Goal: Transaction & Acquisition: Obtain resource

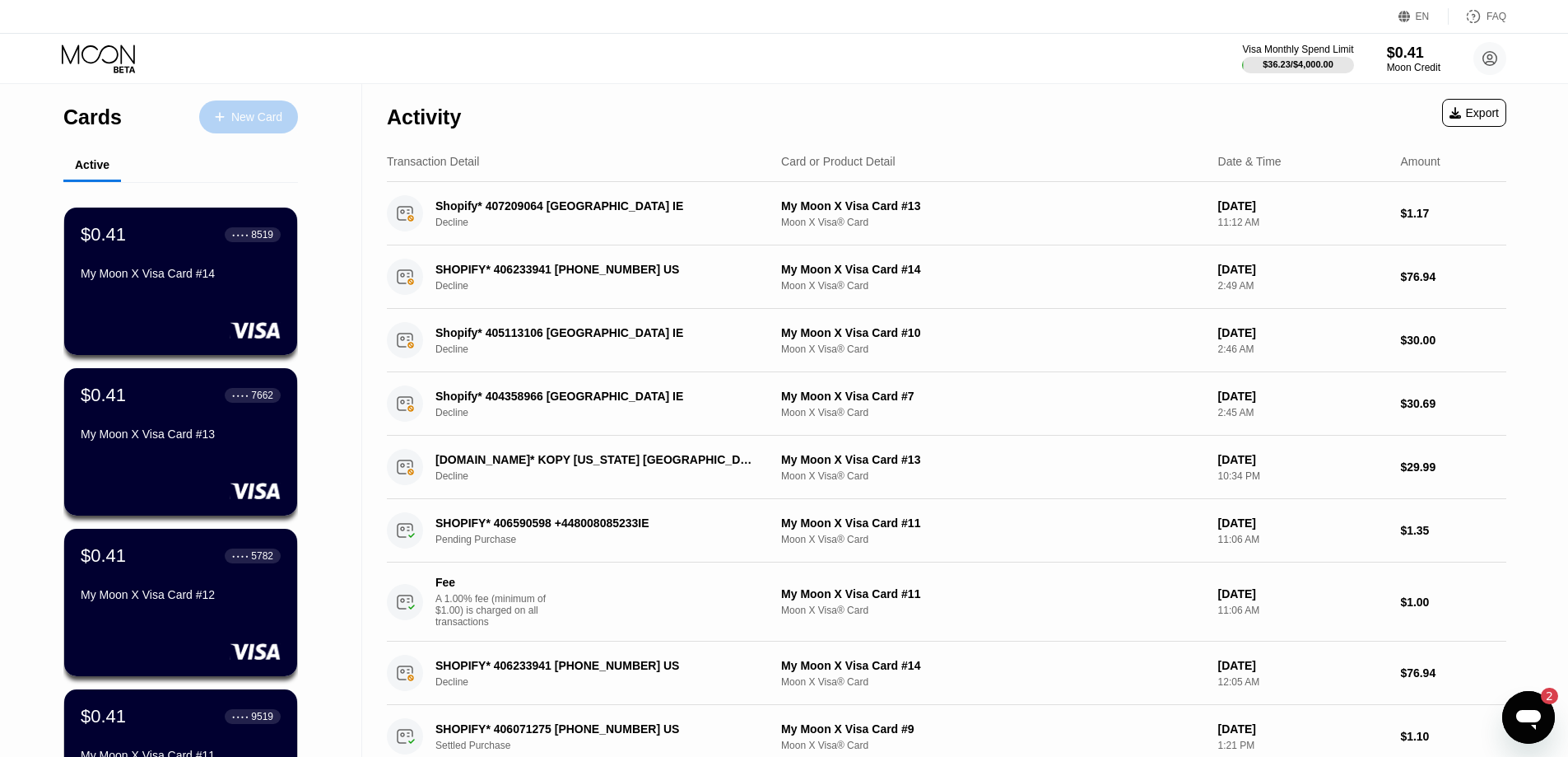
click at [276, 124] on div "New Card" at bounding box center [257, 117] width 51 height 14
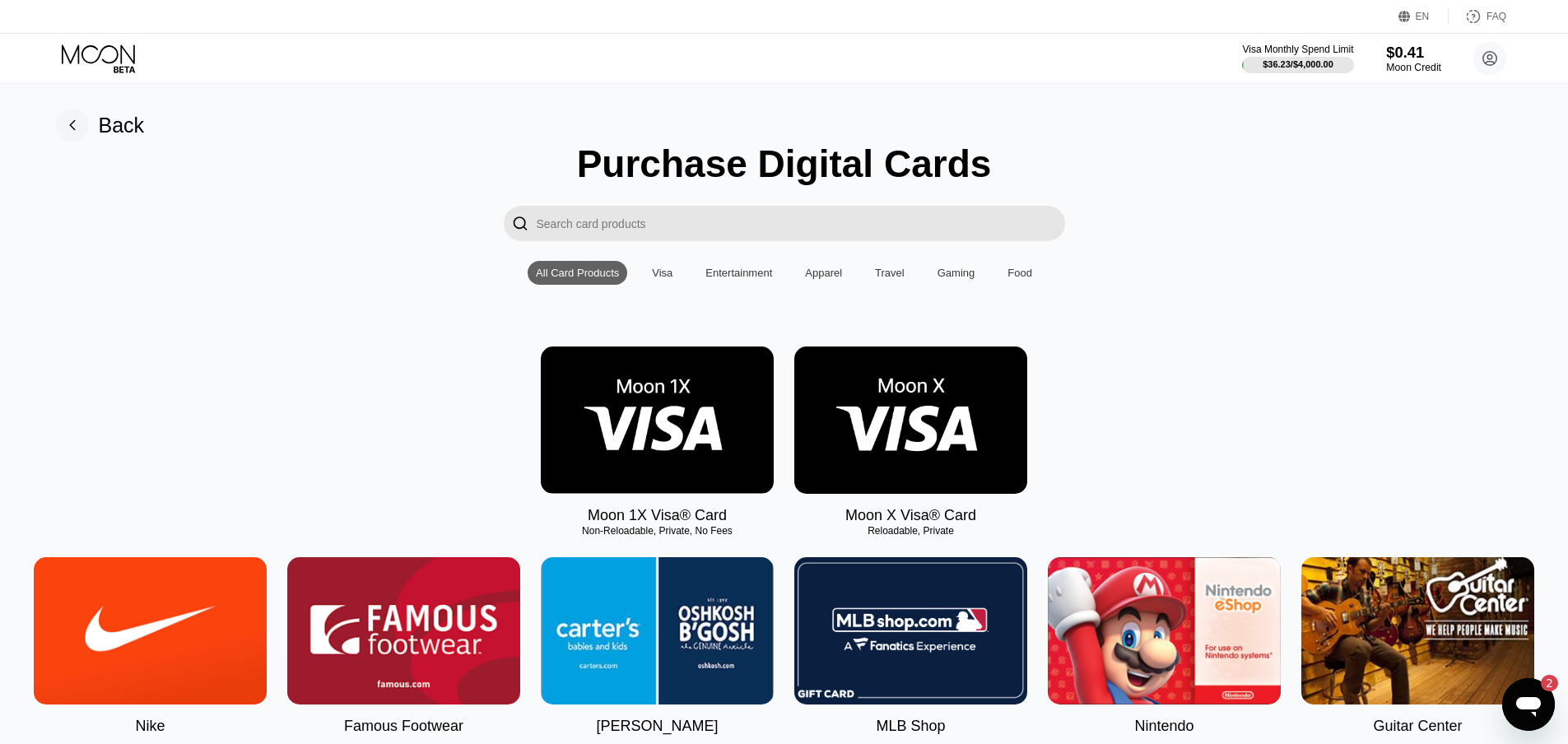
click at [1390, 64] on div "Visa Monthly Spend Limit $36.23 / $4,000.00 $0.41 Moon Credit Premium Centraal …" at bounding box center [1374, 58] width 264 height 33
click at [1390, 63] on div "Moon Credit" at bounding box center [1413, 68] width 55 height 12
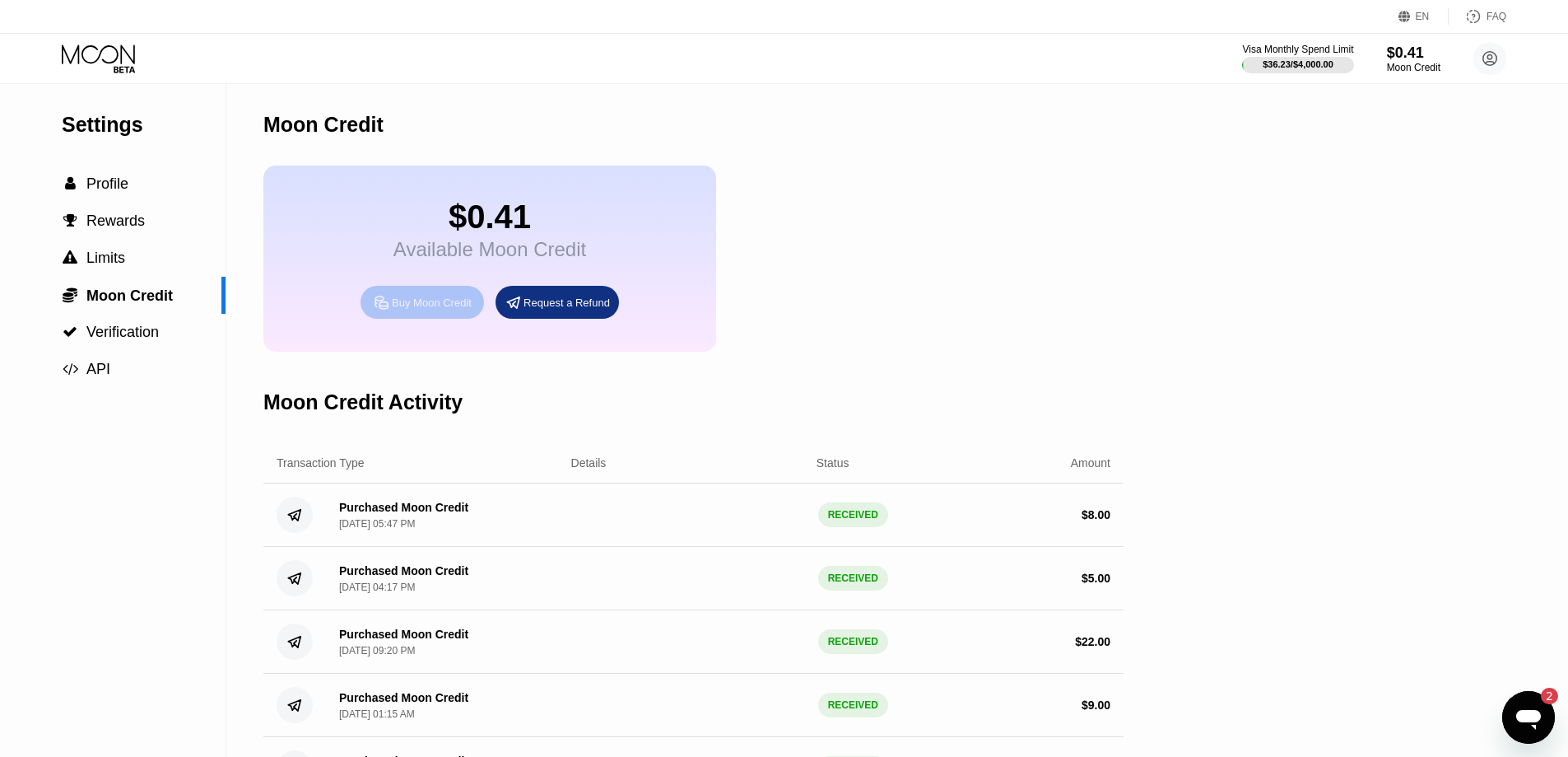
click at [397, 308] on div "Buy Moon Credit" at bounding box center [431, 302] width 80 height 14
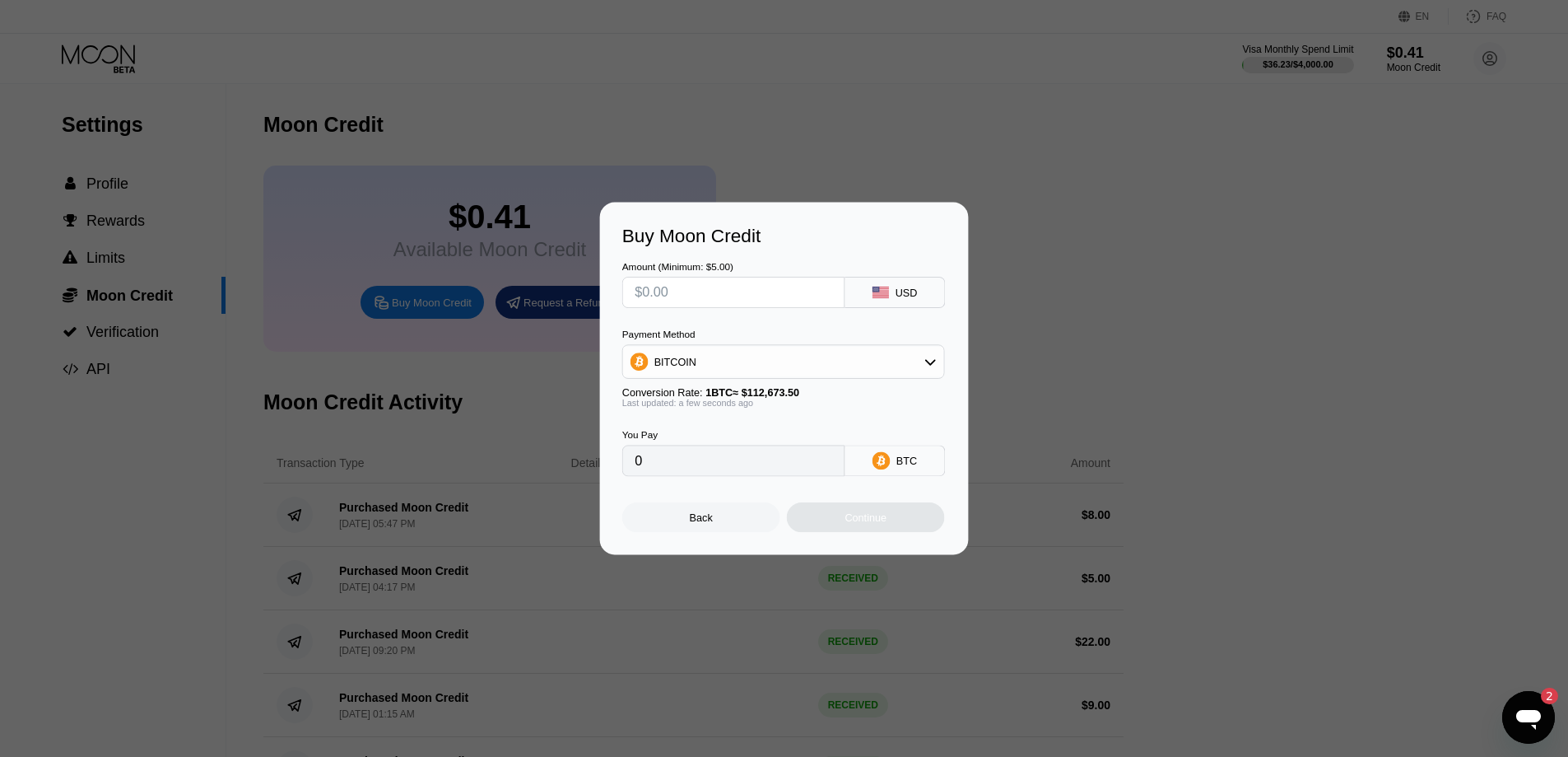
click at [732, 285] on input "text" at bounding box center [733, 292] width 198 height 30
click at [668, 295] on input "text" at bounding box center [733, 292] width 198 height 30
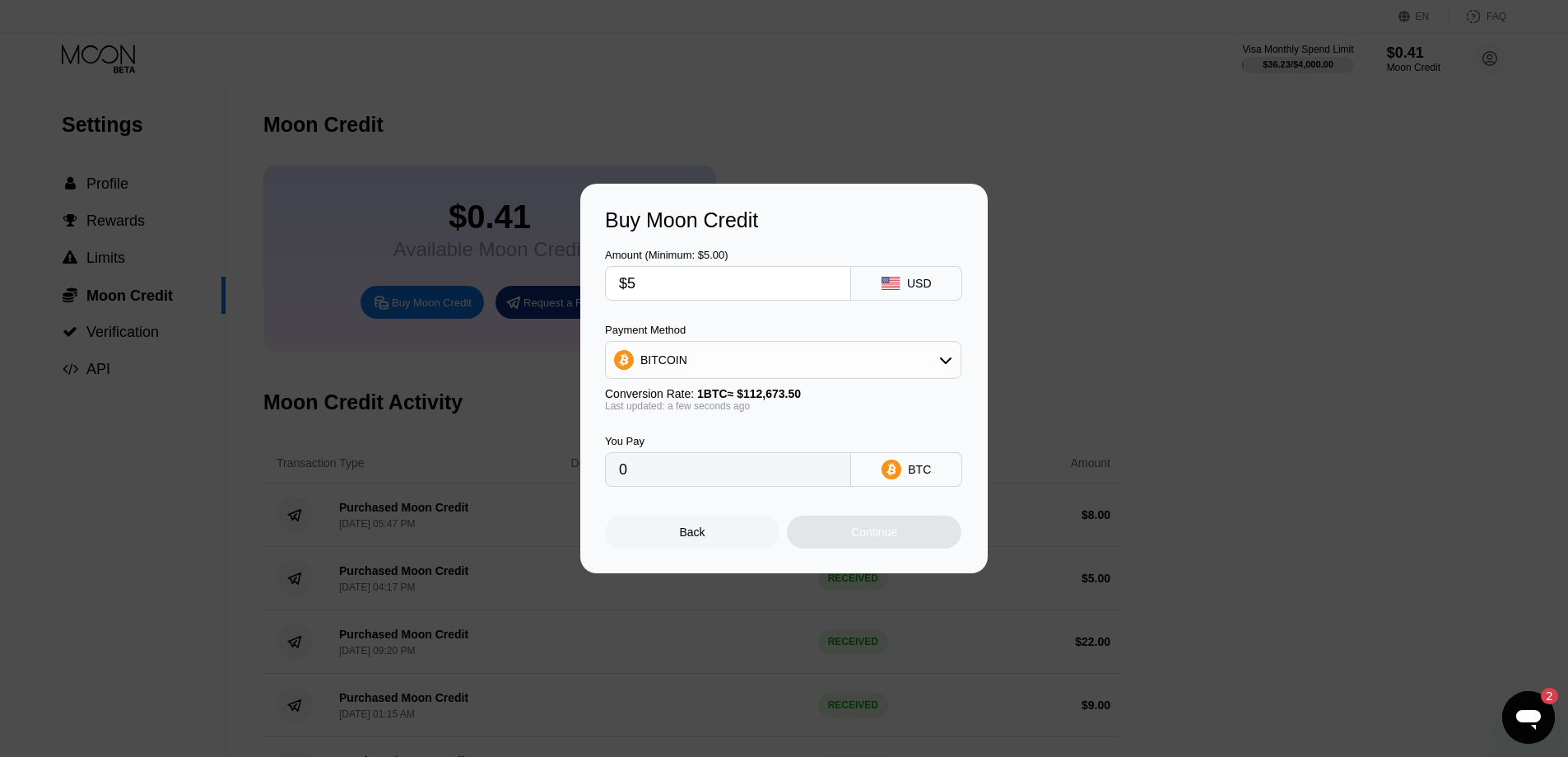
click at [668, 295] on input "$5" at bounding box center [728, 283] width 218 height 33
click at [672, 292] on input "$55" at bounding box center [728, 283] width 218 height 33
type input "$555"
type input "0.00492574"
drag, startPoint x: 666, startPoint y: 290, endPoint x: 621, endPoint y: 285, distance: 45.3
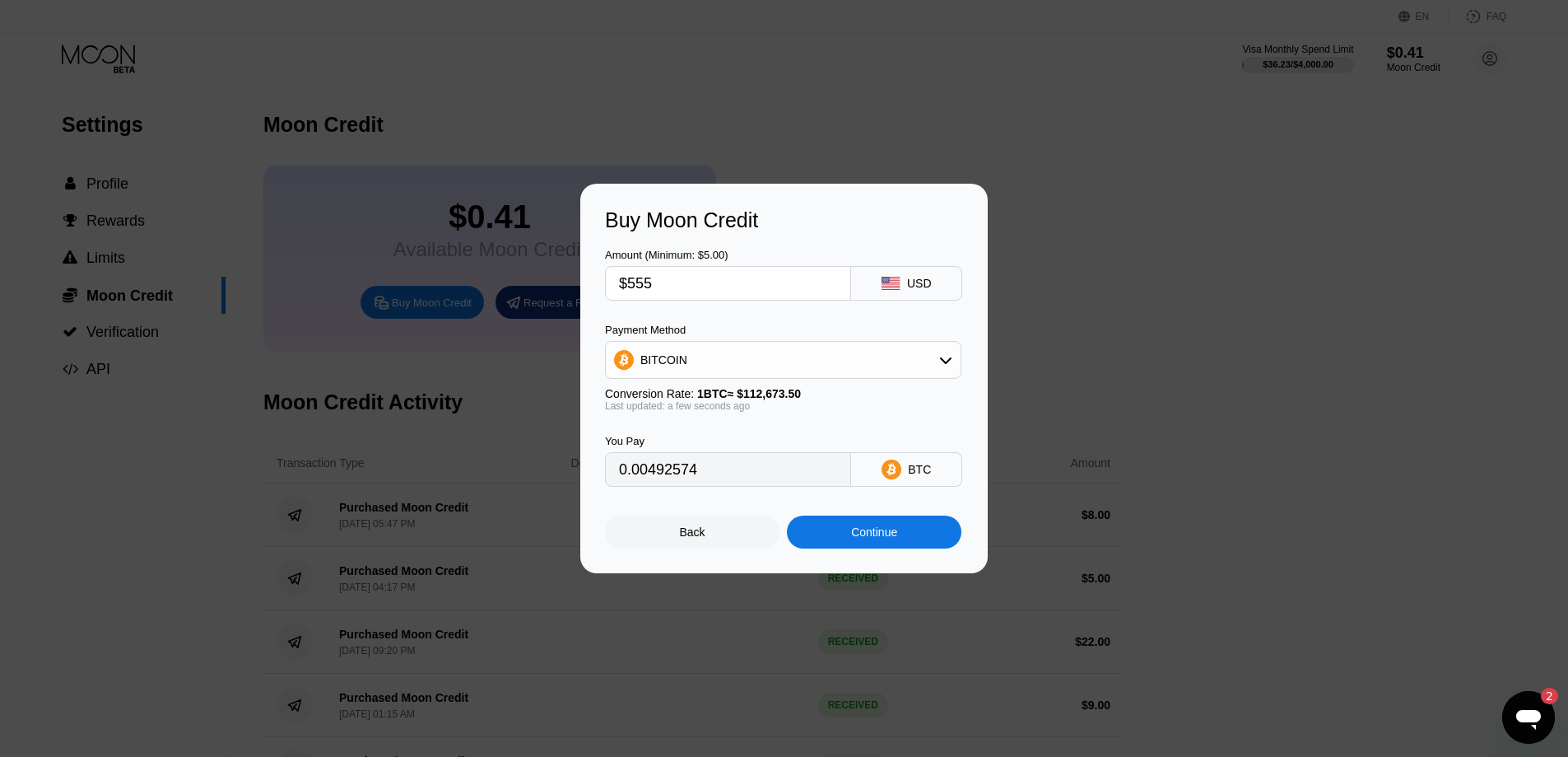
click at [606, 295] on div "$555" at bounding box center [728, 283] width 246 height 35
type input "$6"
type input "0.00005326"
click at [890, 537] on div "Continue" at bounding box center [874, 532] width 46 height 14
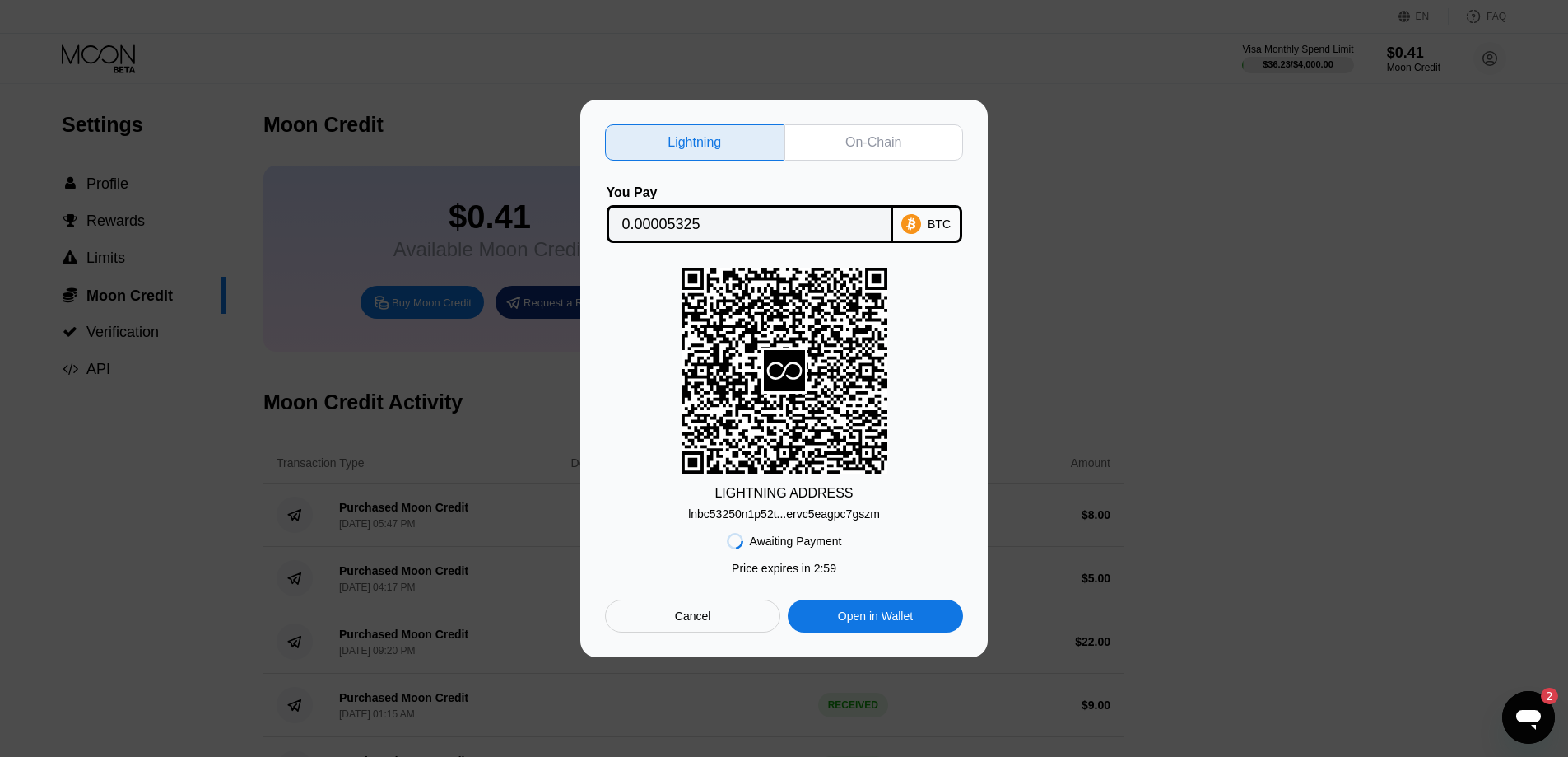
click at [866, 138] on div "On-Chain" at bounding box center [873, 142] width 56 height 16
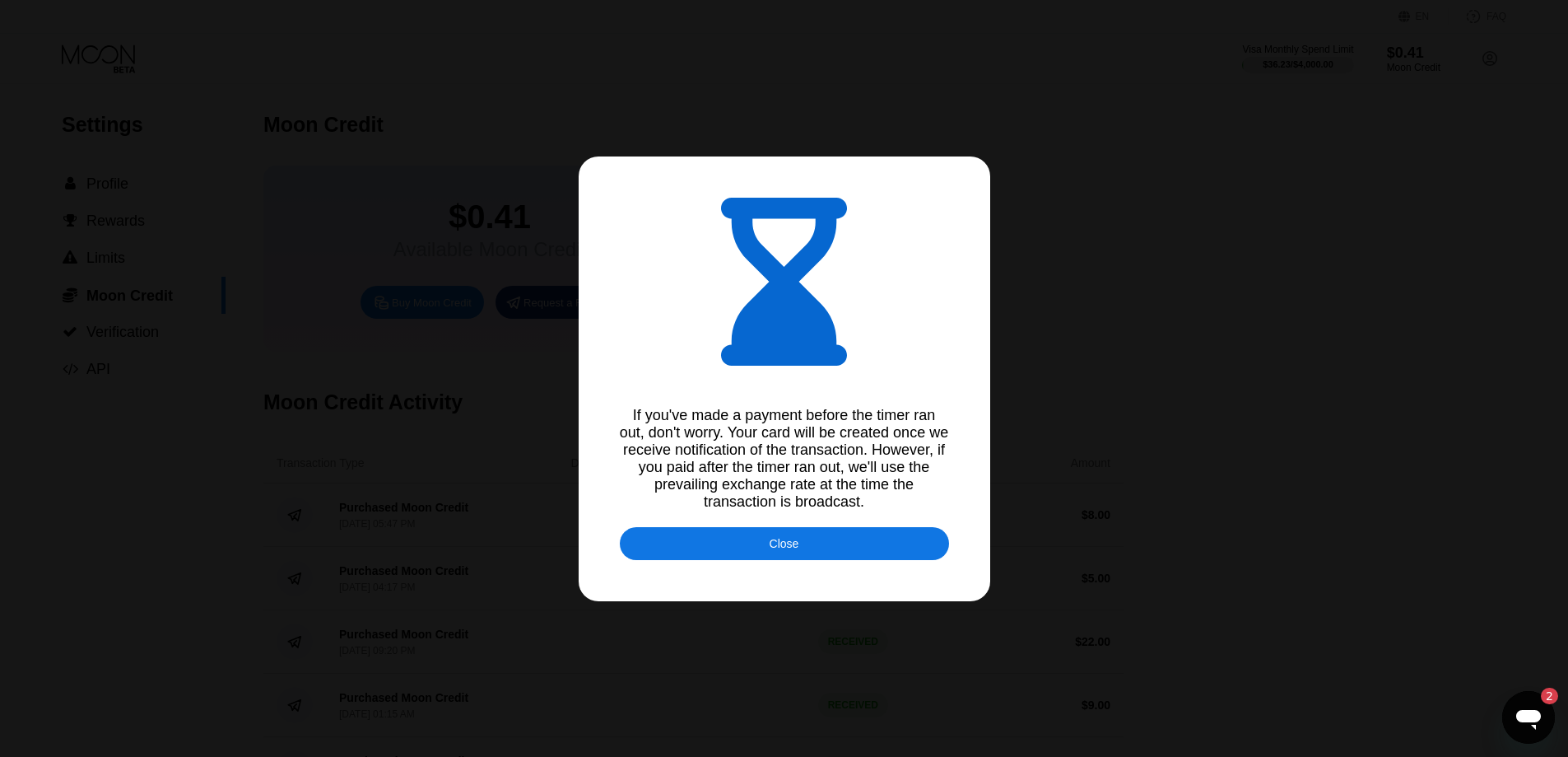
type input "0.00005324"
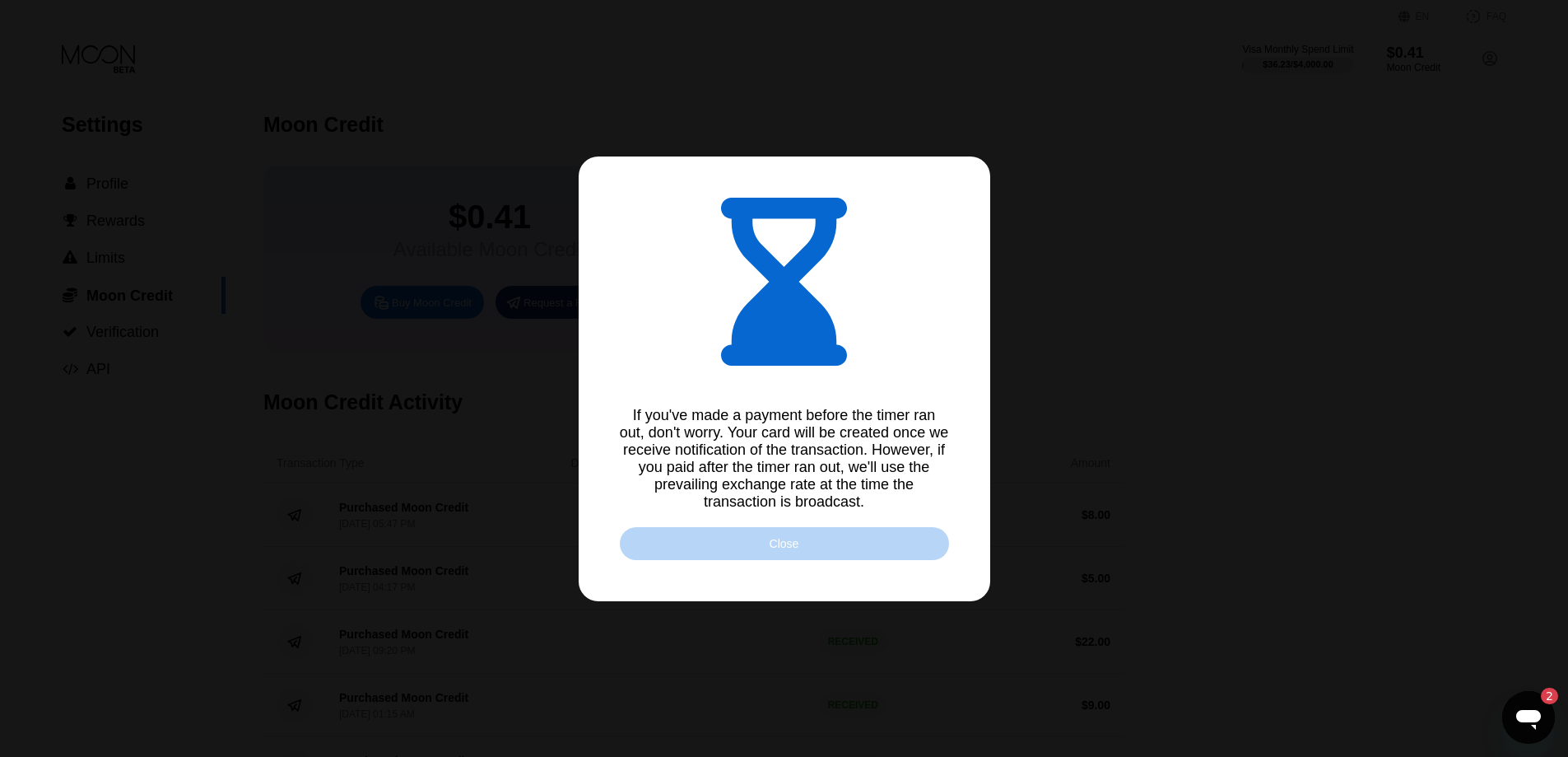
click at [864, 551] on div "Close" at bounding box center [785, 543] width 330 height 33
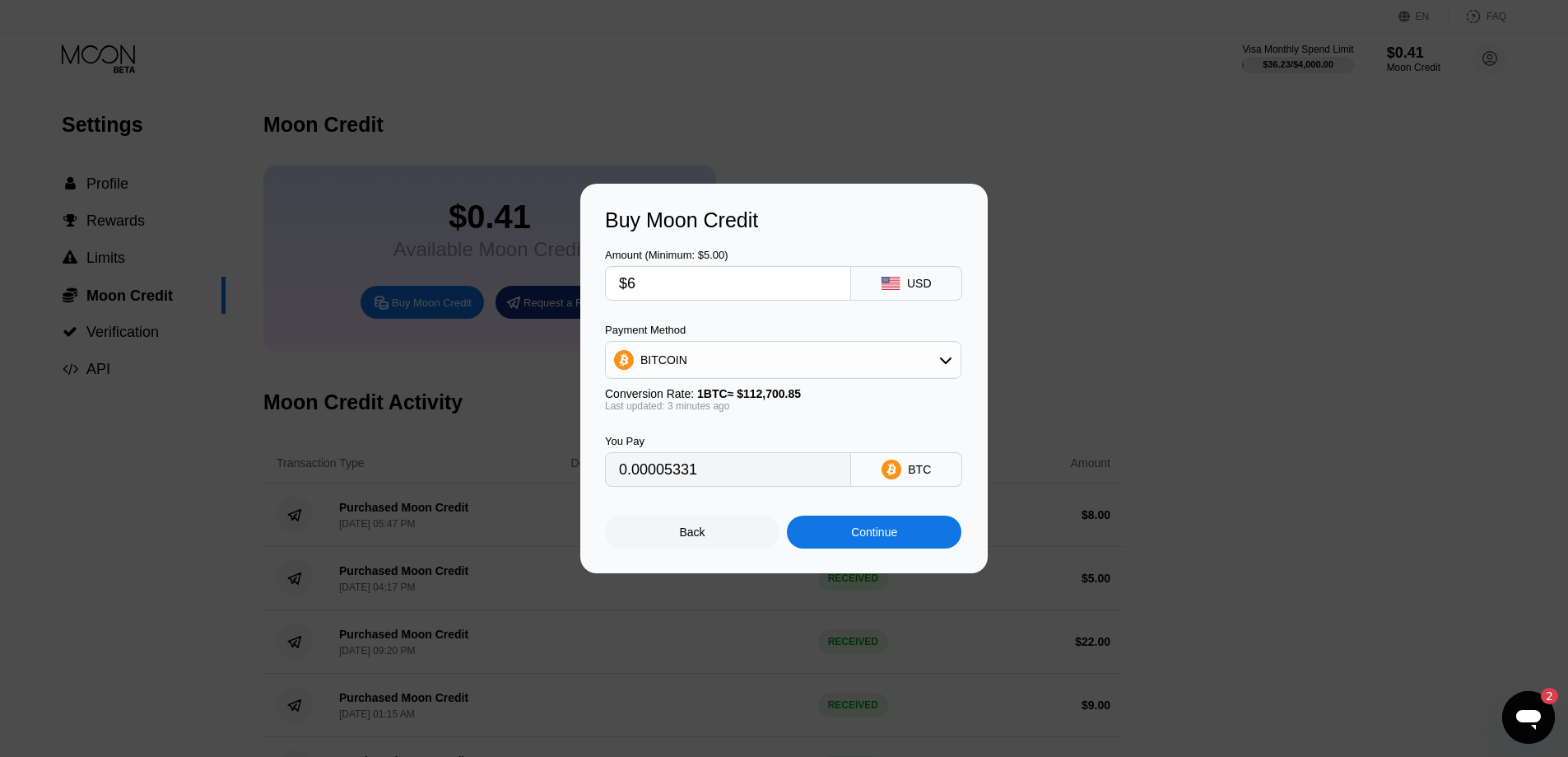
type input "0.00005331"
type input "0.00005332"
click at [709, 534] on div "Back" at bounding box center [691, 532] width 174 height 33
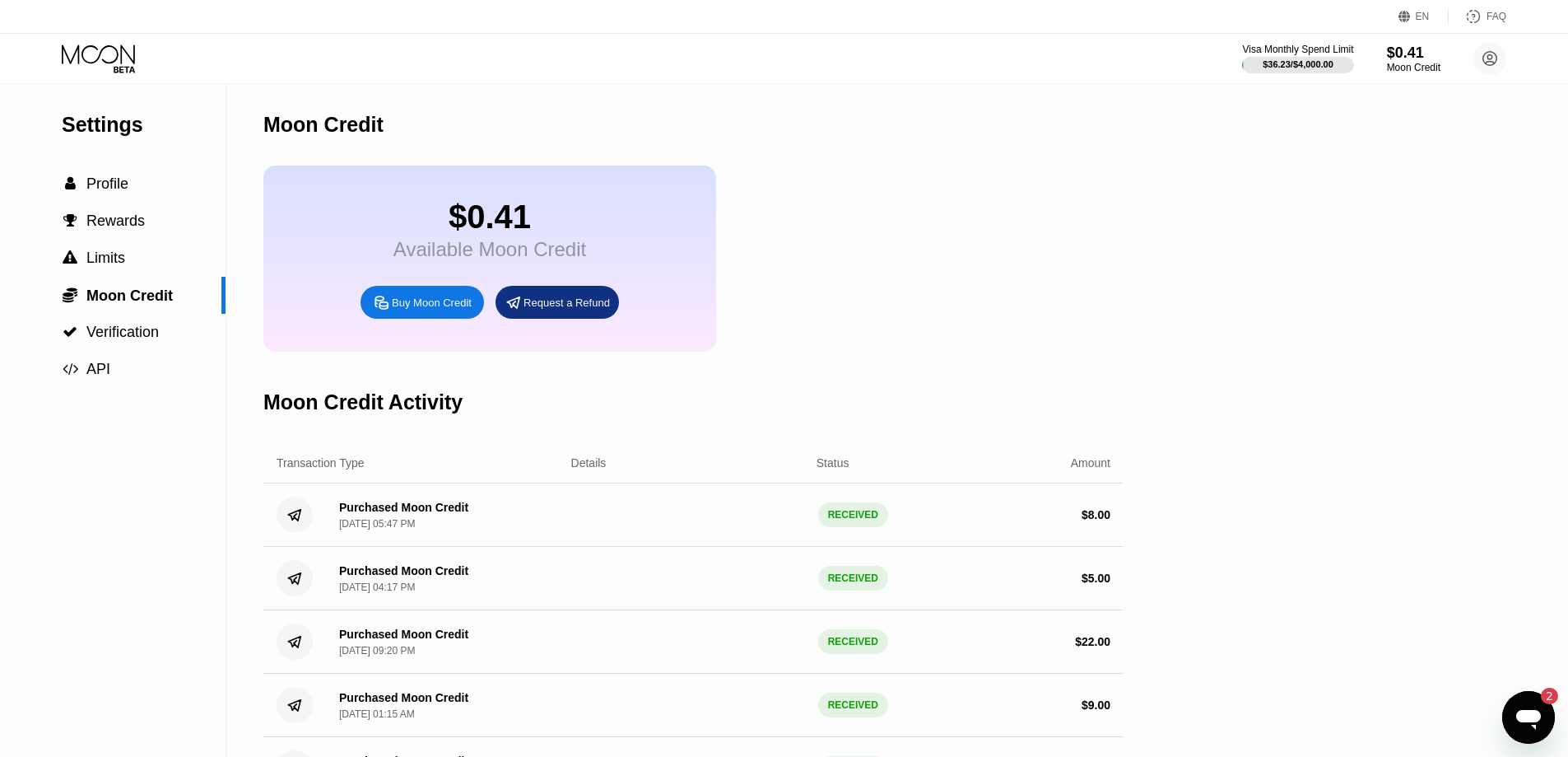
click at [437, 309] on div "Buy Moon Credit" at bounding box center [431, 302] width 80 height 14
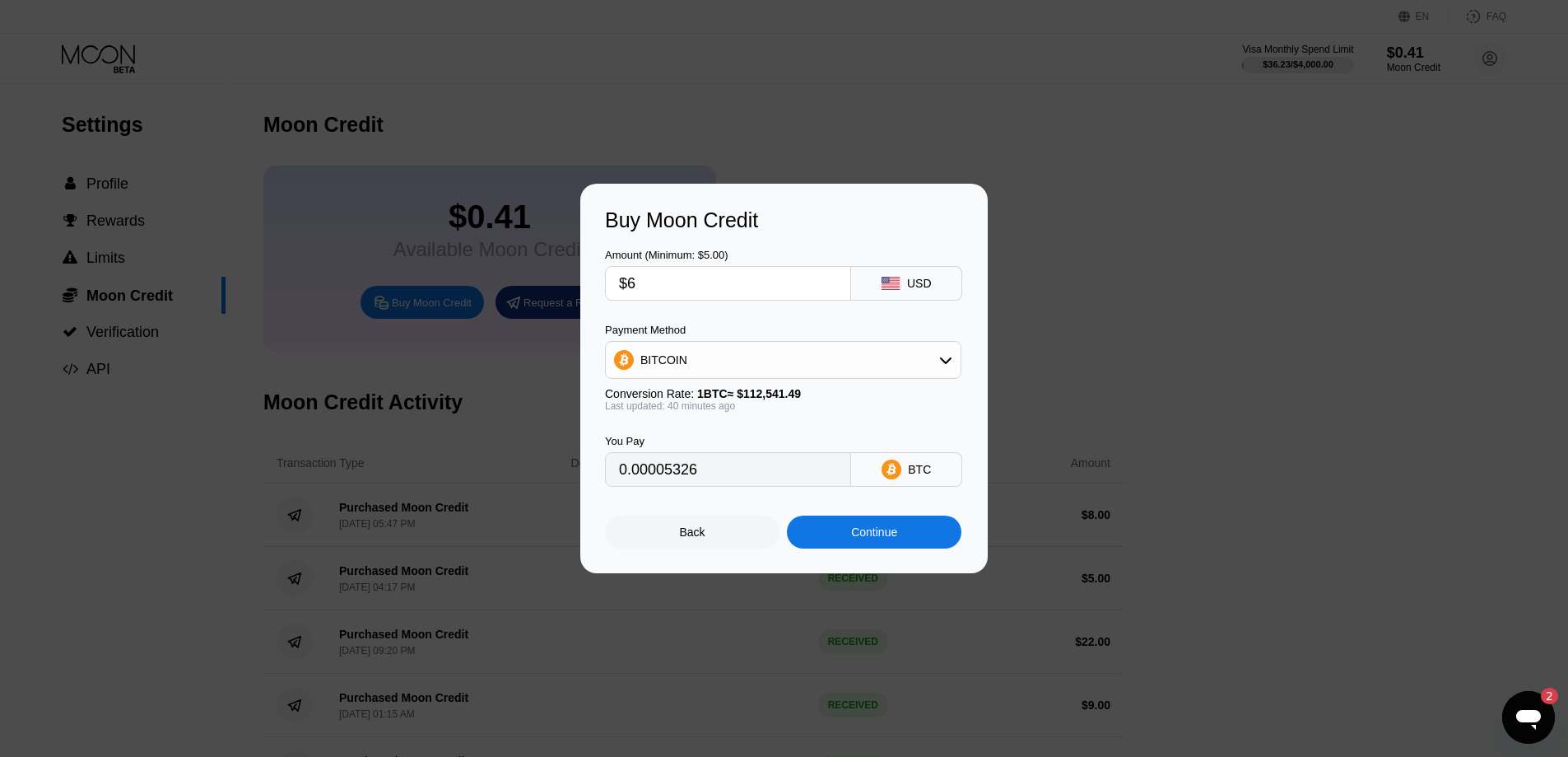
type input "0.00005326"
drag, startPoint x: 649, startPoint y: 279, endPoint x: 621, endPoint y: 280, distance: 28.0
click at [622, 280] on input "$6" at bounding box center [728, 283] width 218 height 33
type input "$55"
click at [674, 302] on div "Amount (Minimum: $5.00) $55 USD Payment Method BITCOIN Conversion Rate: 1 BTC ≈…" at bounding box center [784, 359] width 358 height 254
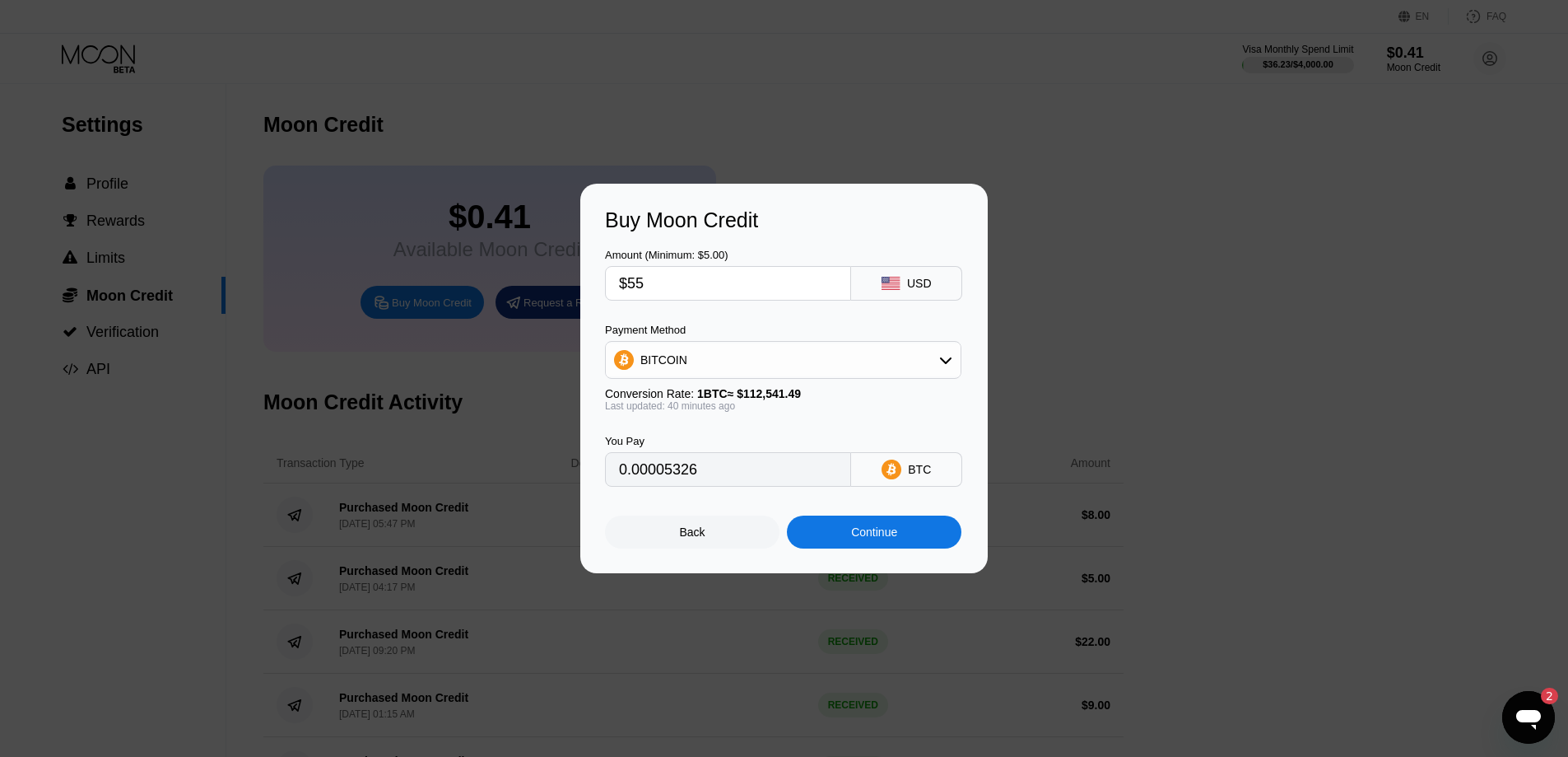
click at [644, 283] on input "$55" at bounding box center [728, 283] width 218 height 33
click at [630, 285] on input "$55" at bounding box center [728, 283] width 218 height 33
click at [640, 286] on input "$55" at bounding box center [728, 283] width 218 height 33
type input "0.00048818"
type input "$5"
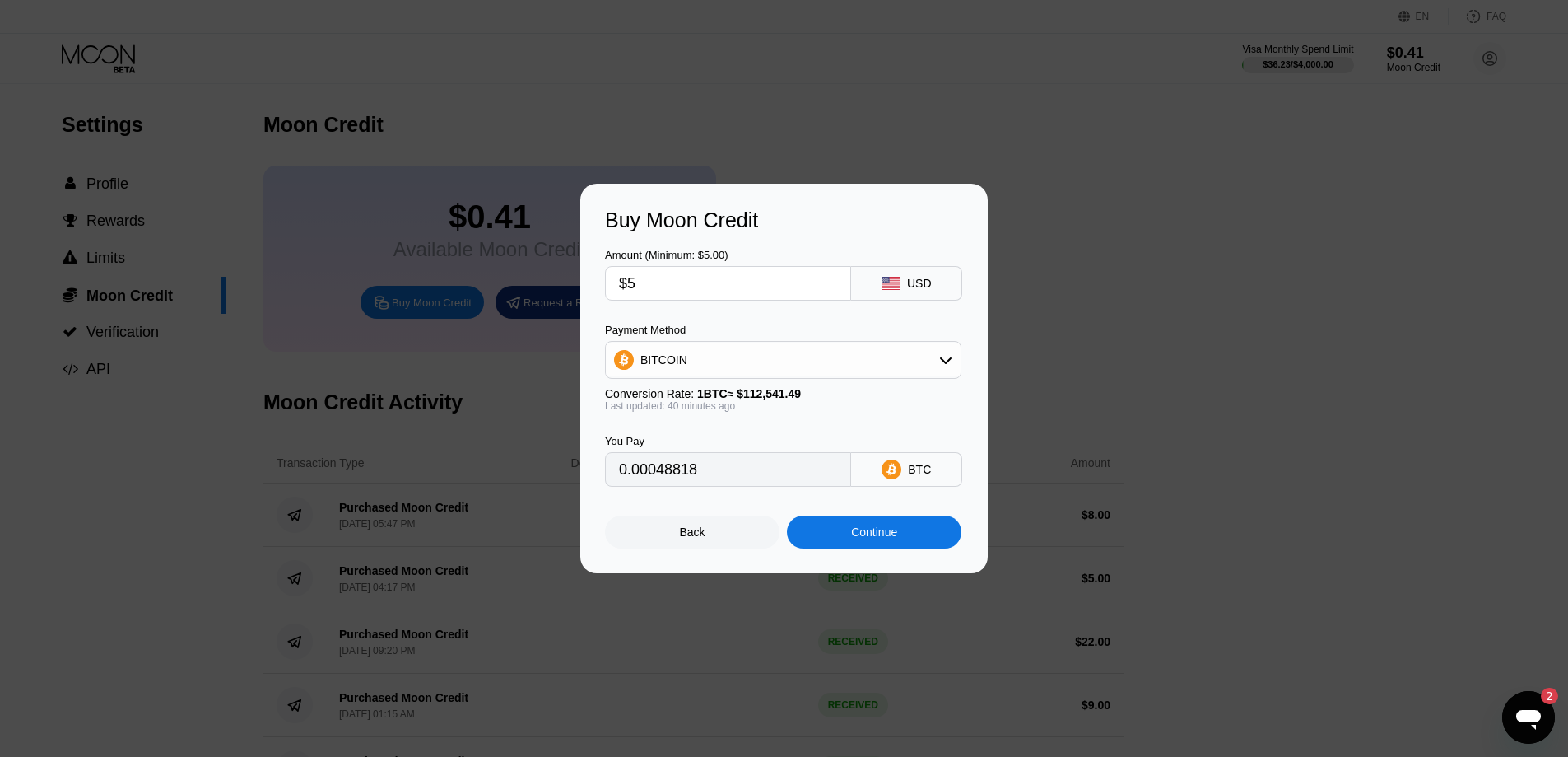
type input "0.00004438"
type input "$5"
click at [887, 539] on div "Continue" at bounding box center [874, 532] width 46 height 14
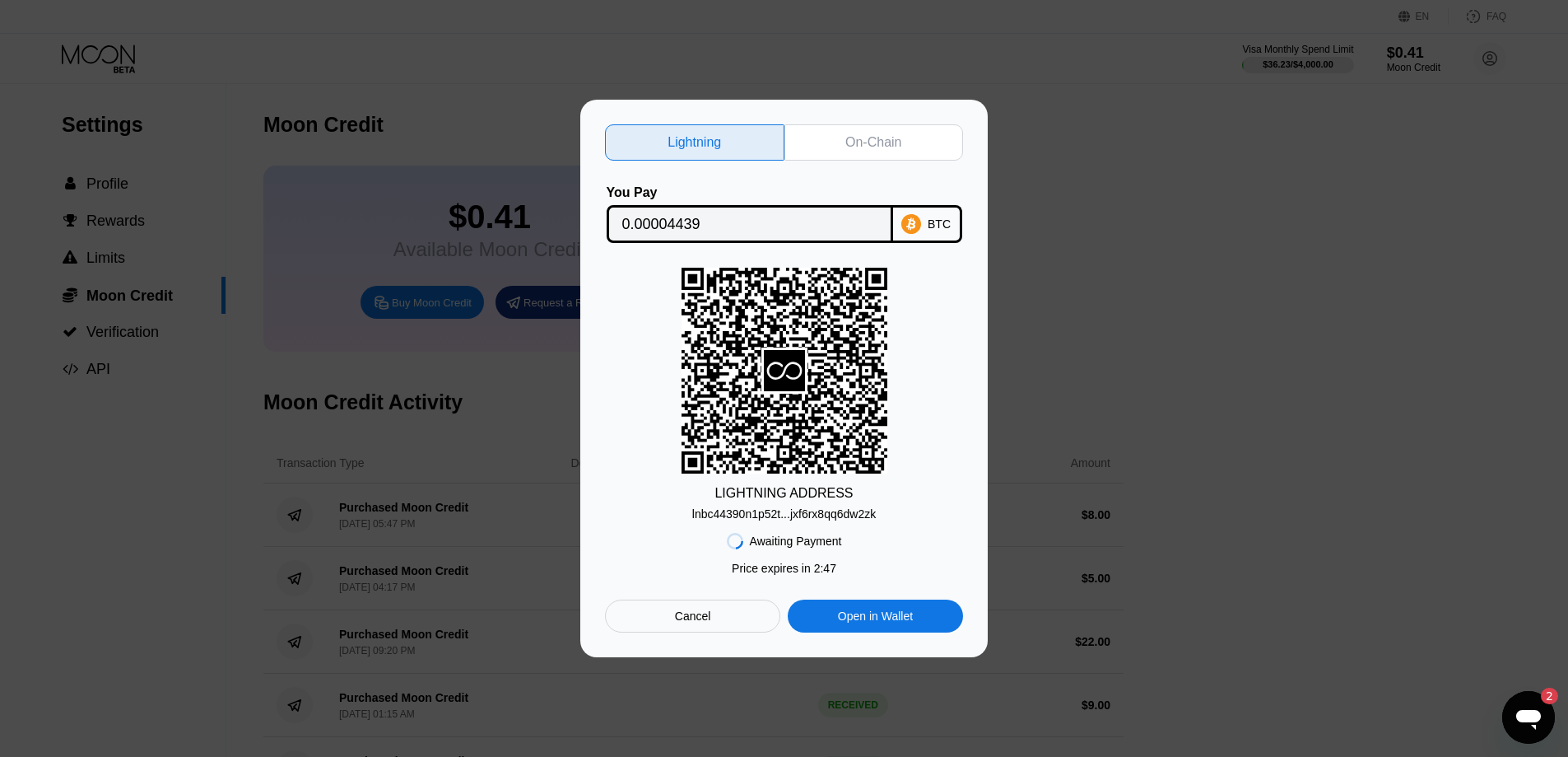
click at [873, 135] on div "On-Chain" at bounding box center [873, 142] width 56 height 16
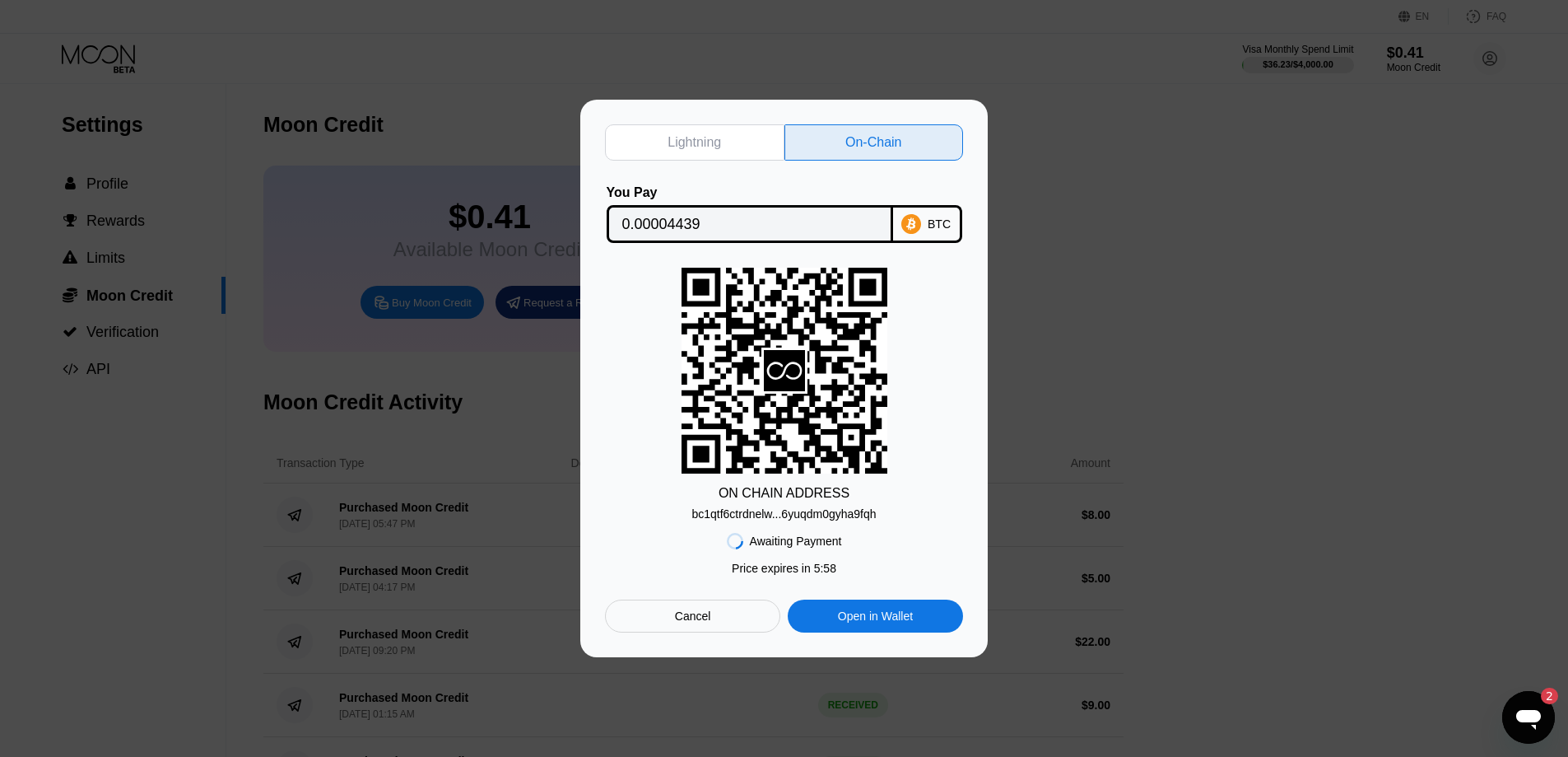
click at [732, 142] on div "Lightning" at bounding box center [694, 142] width 179 height 37
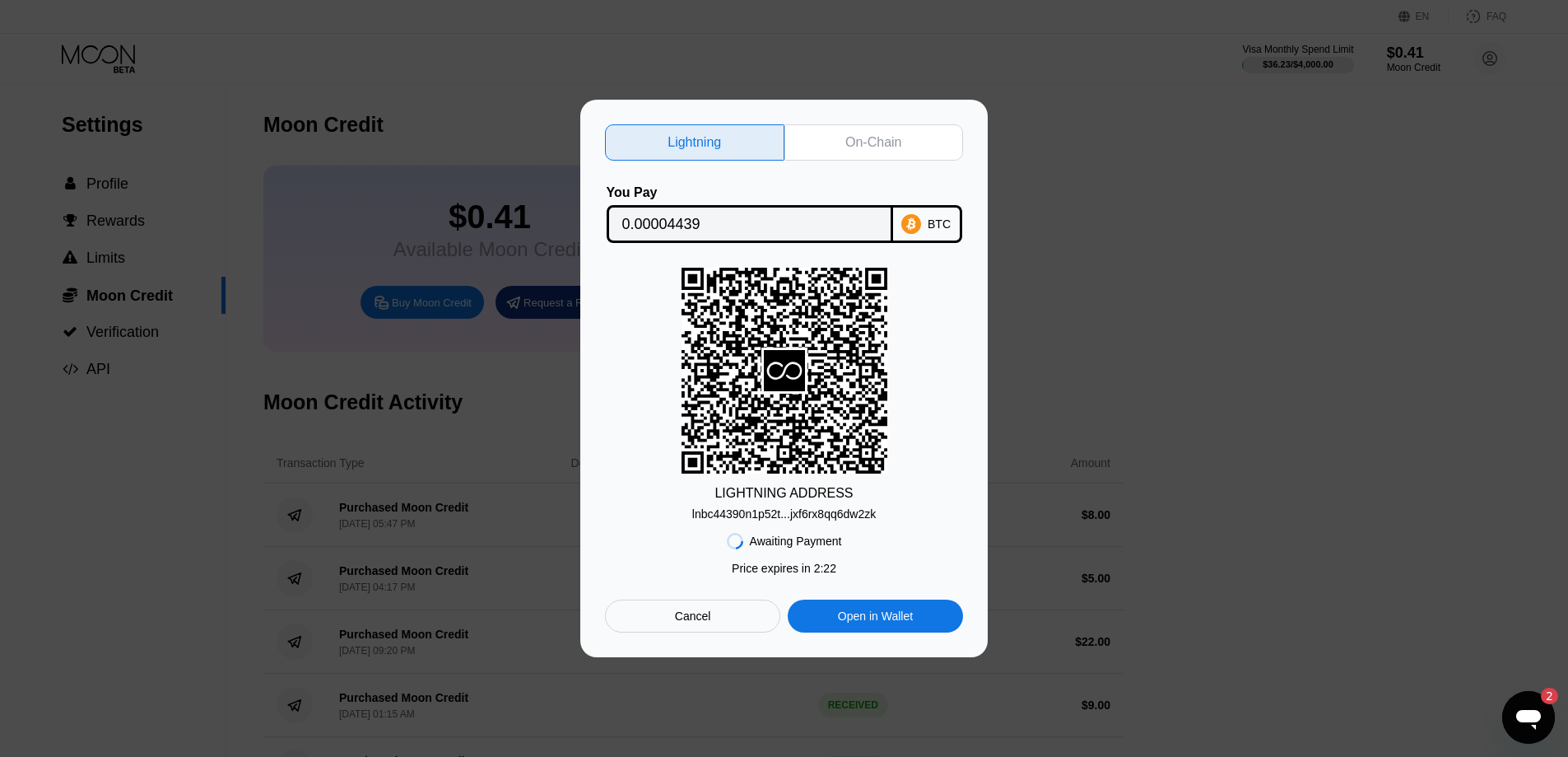
click at [889, 119] on div "Lightning On-Chain You Pay 0.00004439 BTC LIGHTNING ADDRESS lnbc44390n1p52t...j…" at bounding box center [784, 378] width 408 height 557
click at [895, 136] on div "On-Chain" at bounding box center [873, 142] width 56 height 16
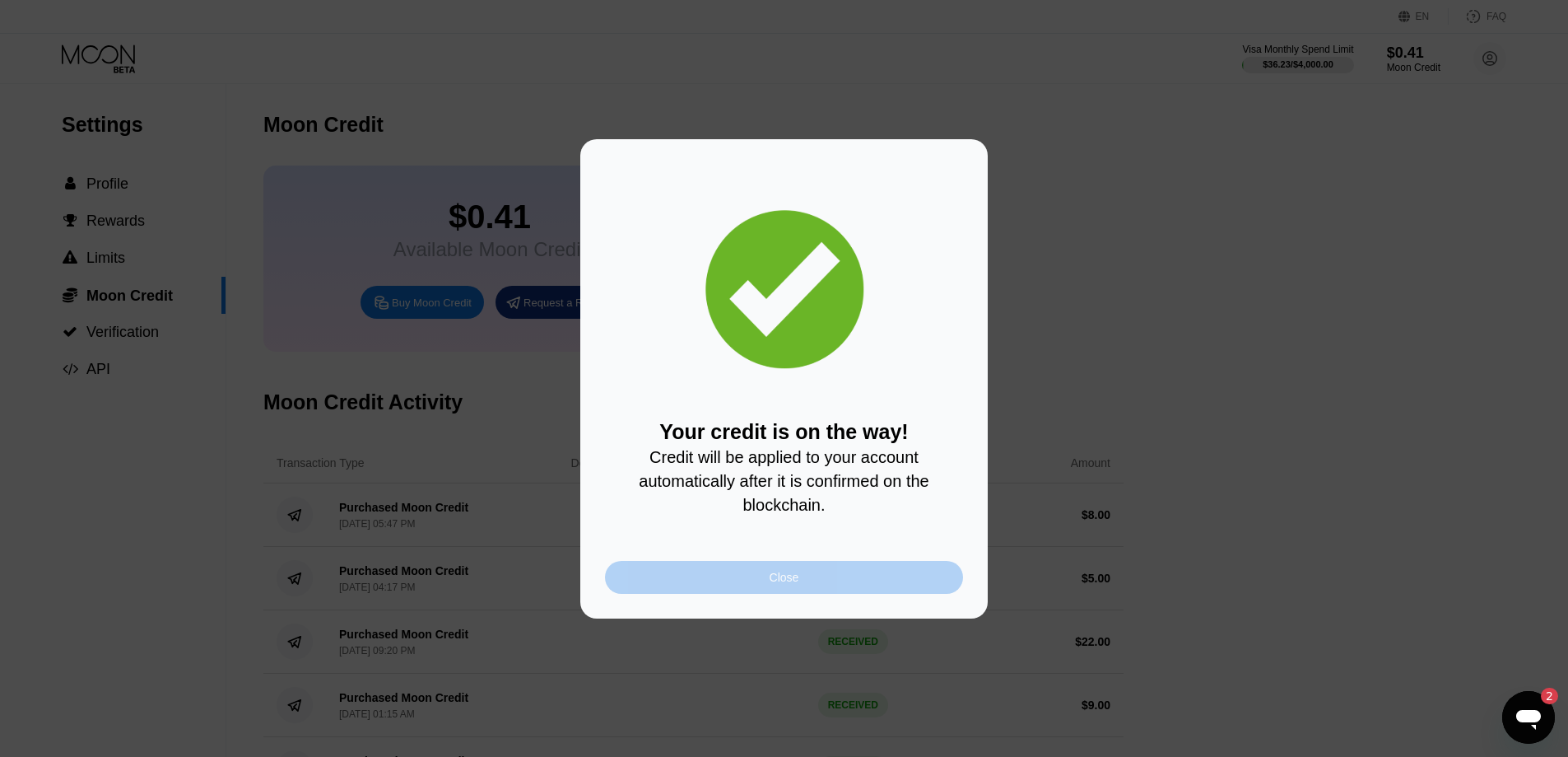
drag, startPoint x: 812, startPoint y: 600, endPoint x: 813, endPoint y: 573, distance: 27.0
click at [812, 590] on div "Close" at bounding box center [784, 577] width 358 height 33
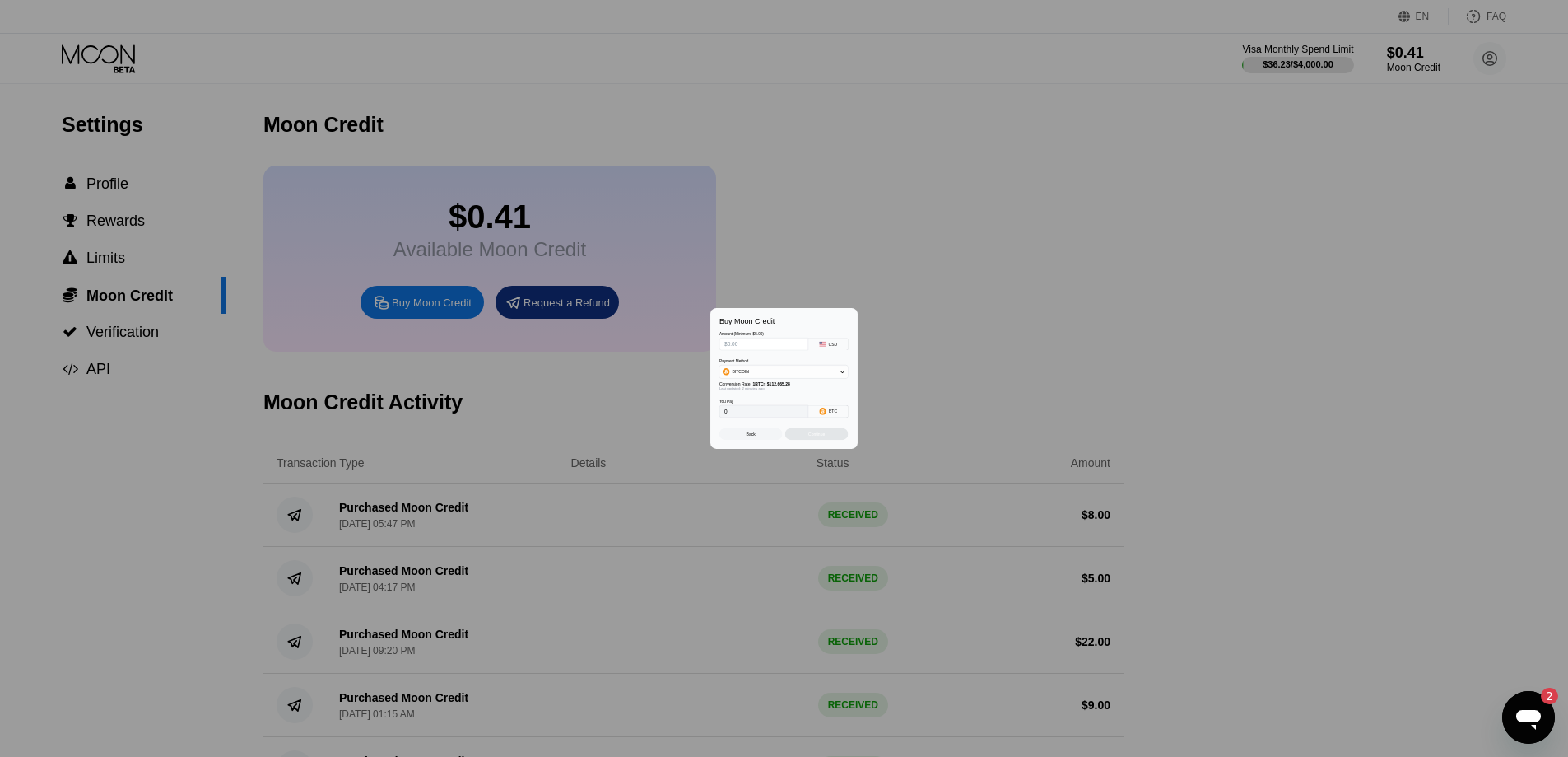
click at [813, 573] on div at bounding box center [790, 378] width 1581 height 757
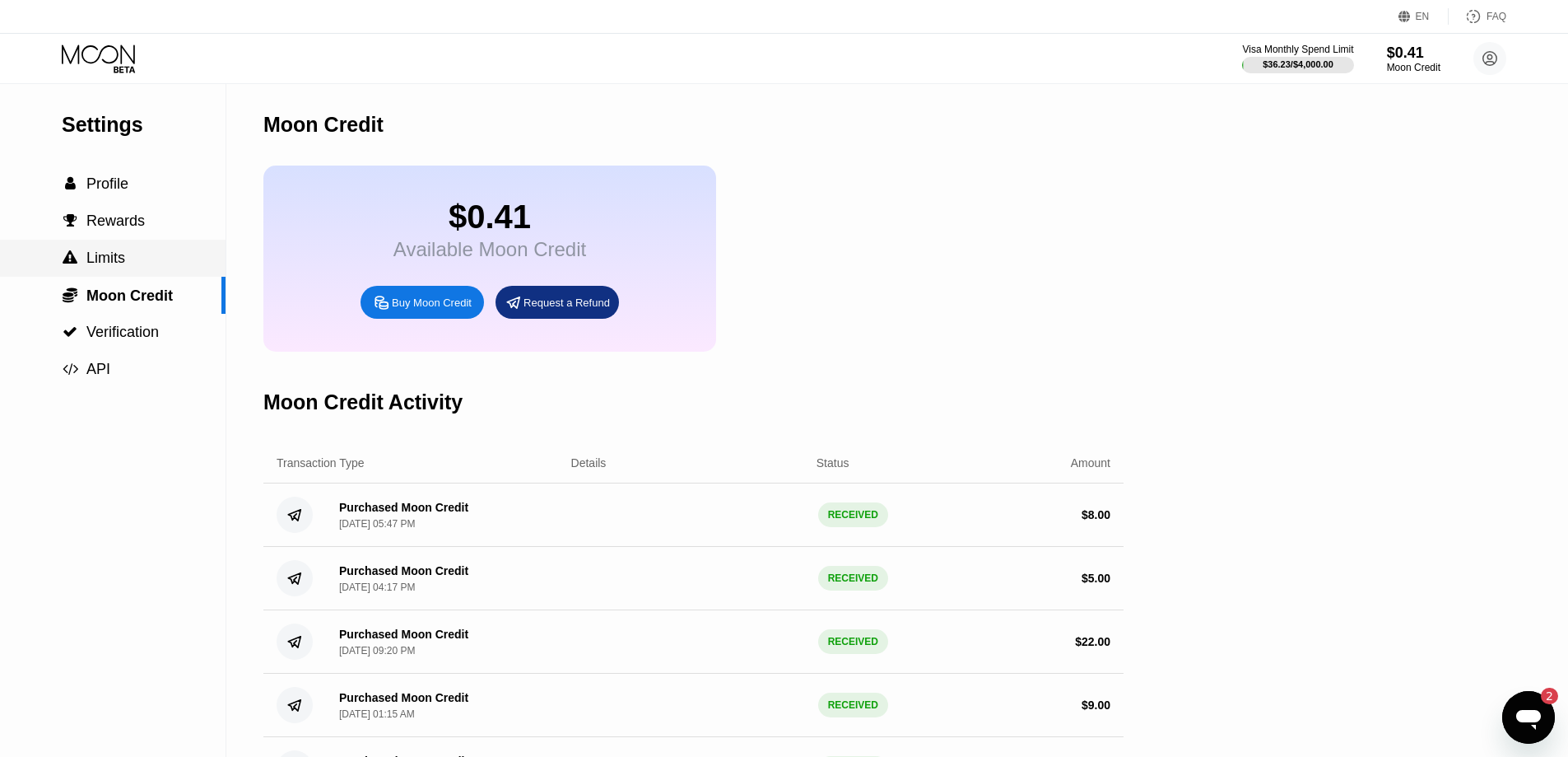
click at [107, 47] on icon at bounding box center [100, 59] width 76 height 29
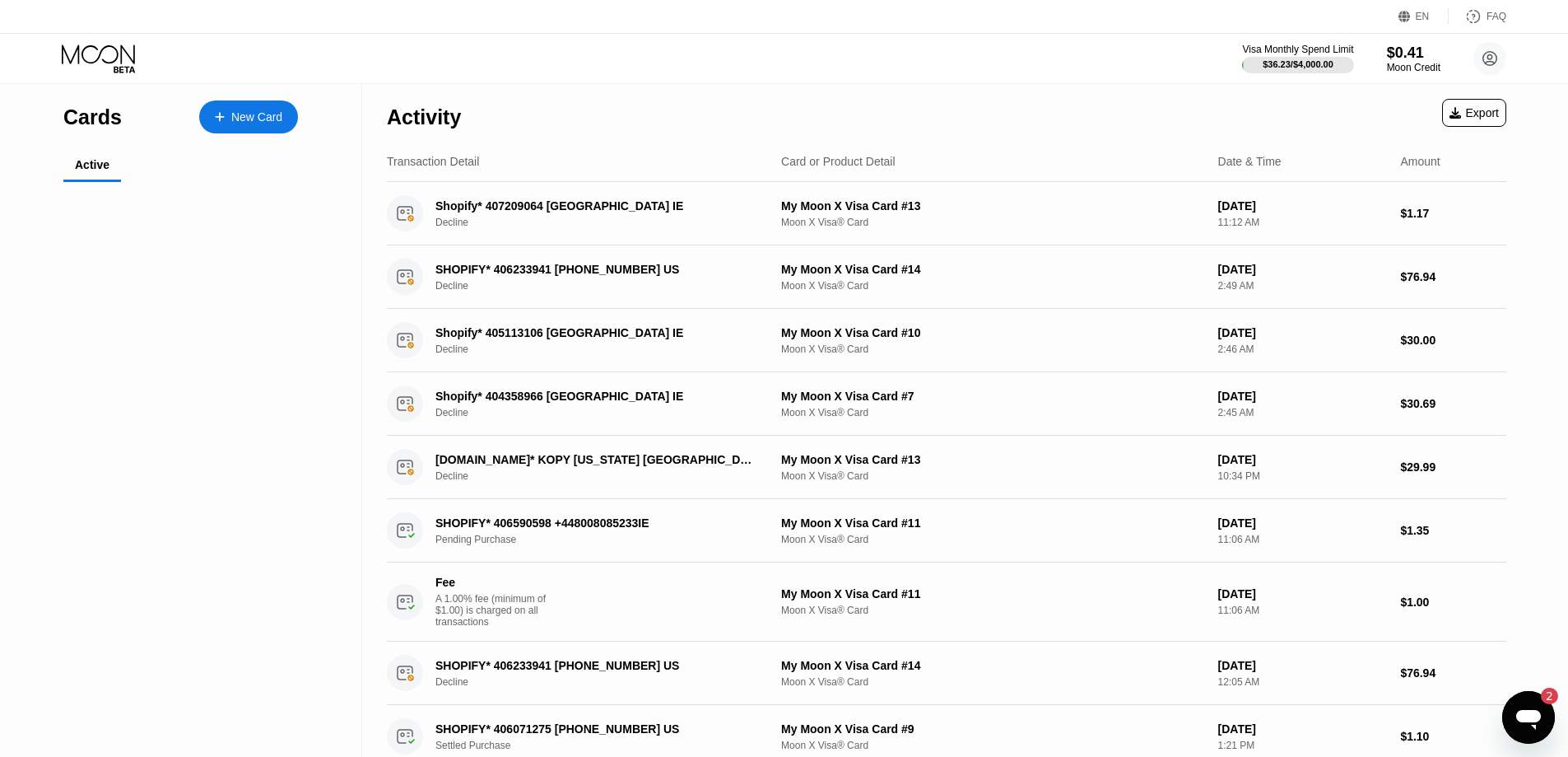
click at [114, 56] on icon at bounding box center [100, 59] width 76 height 29
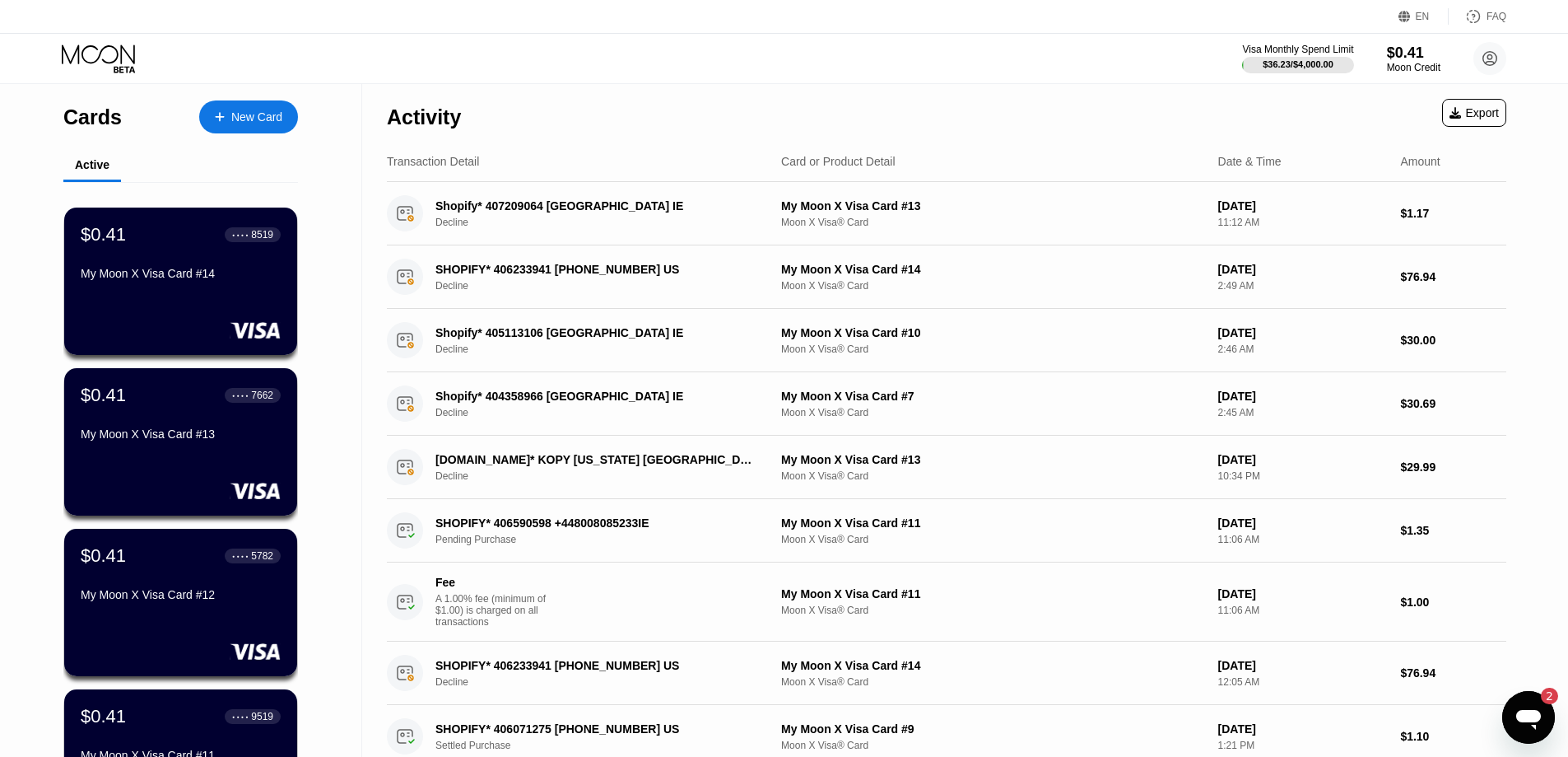
click at [274, 117] on div "New Card" at bounding box center [257, 117] width 51 height 14
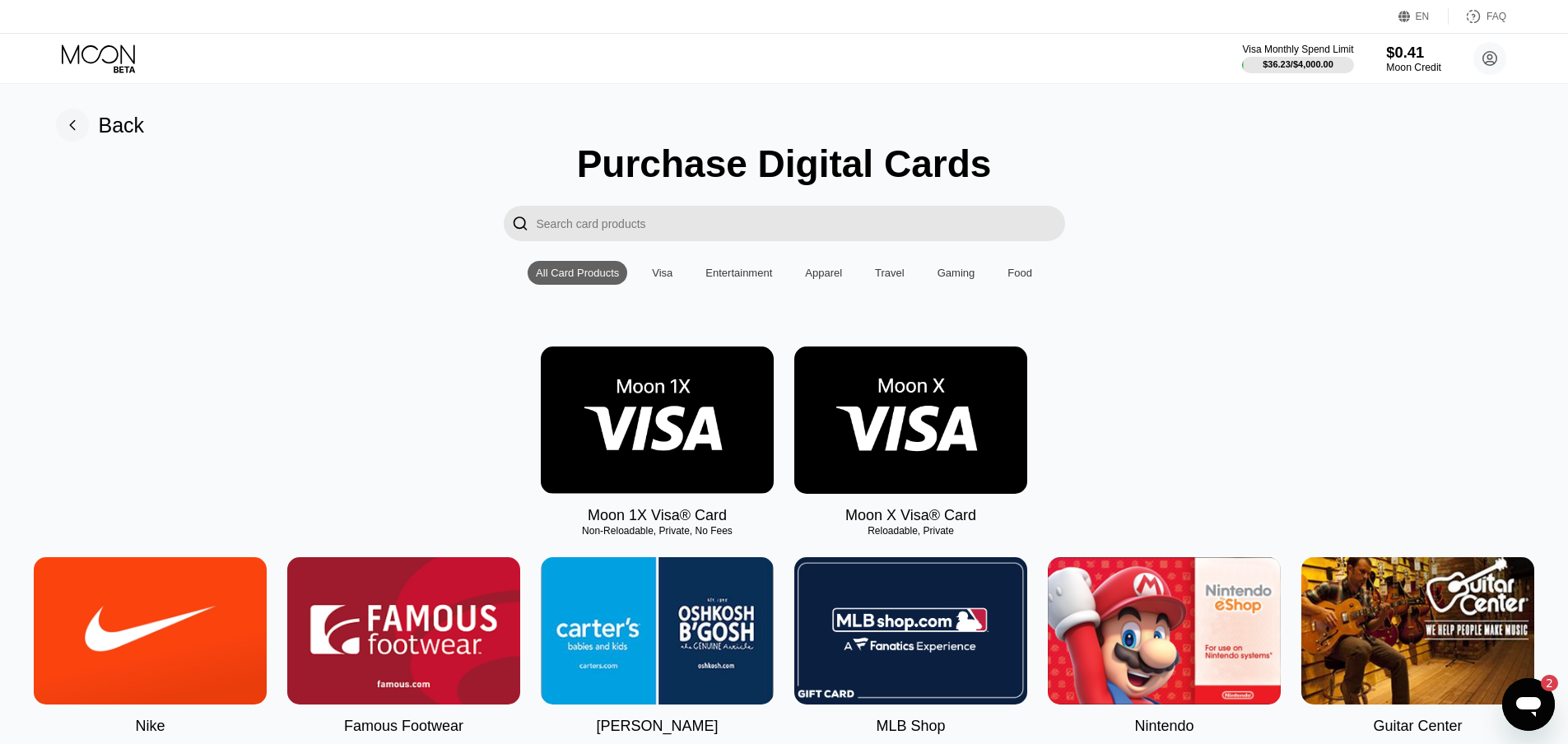
click at [1408, 55] on div "$0.41" at bounding box center [1413, 52] width 55 height 17
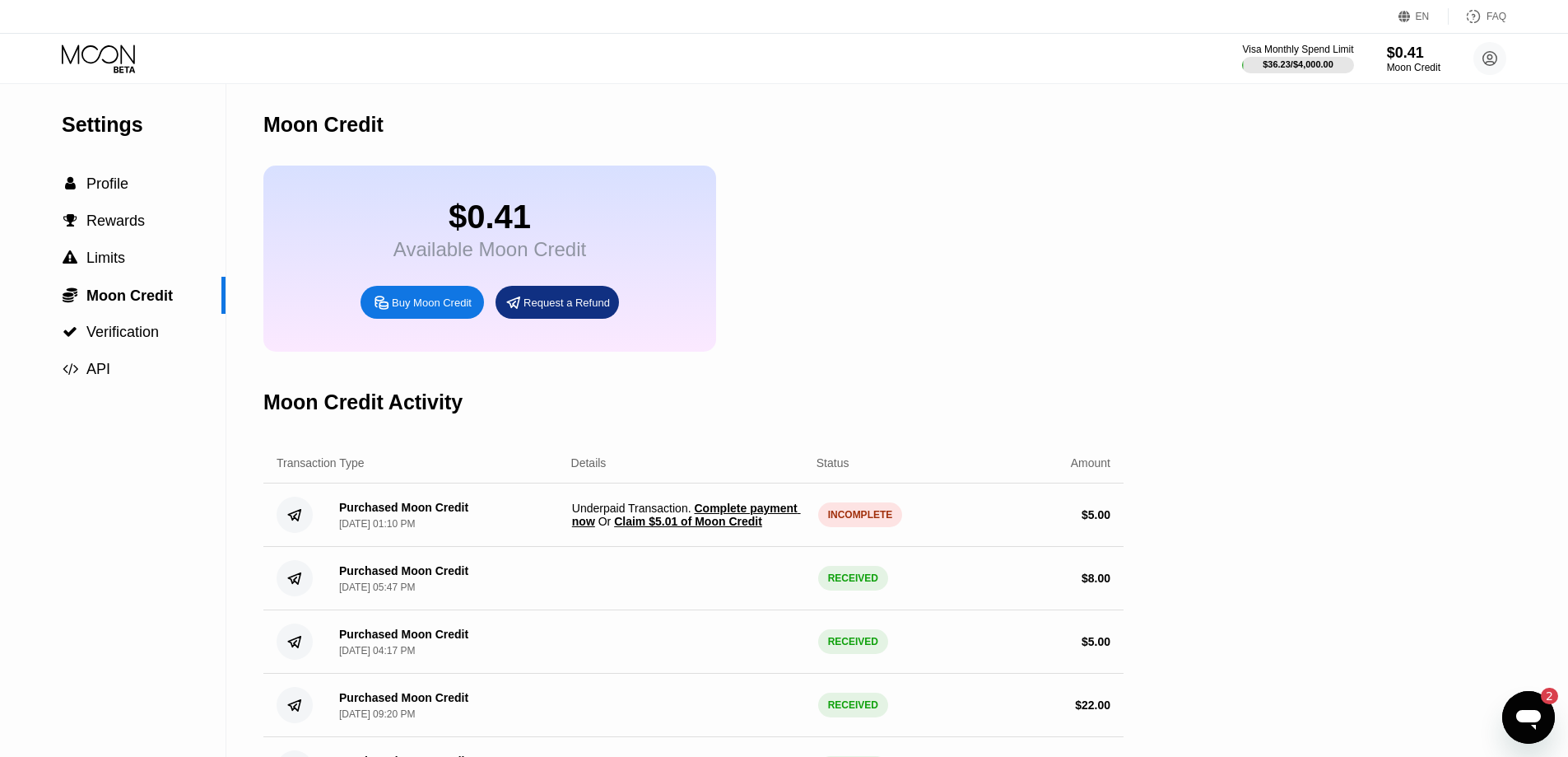
click at [729, 528] on span "Claim $5.01 of Moon Credit" at bounding box center [688, 522] width 148 height 14
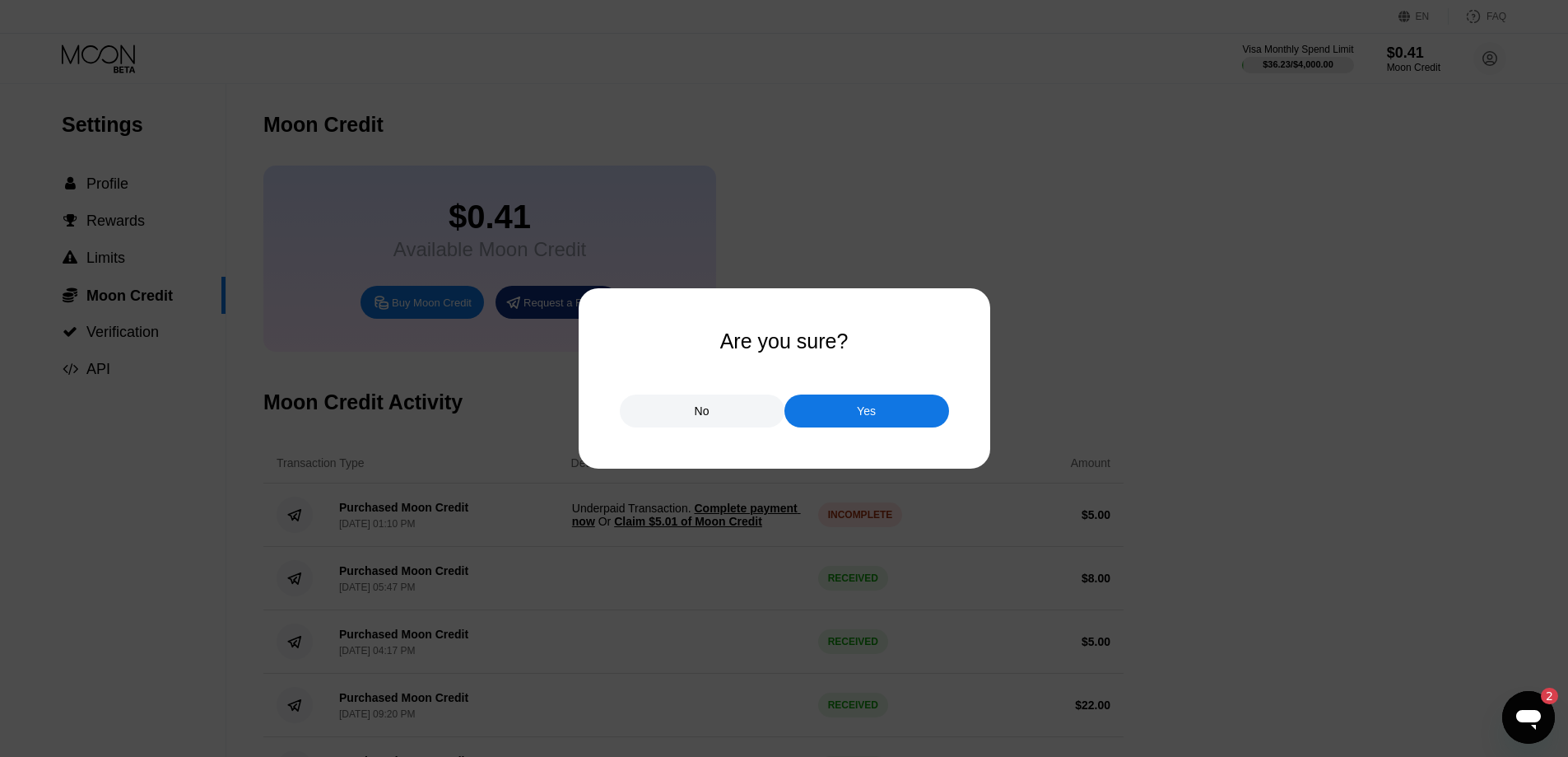
click at [830, 411] on div "Yes" at bounding box center [867, 410] width 165 height 33
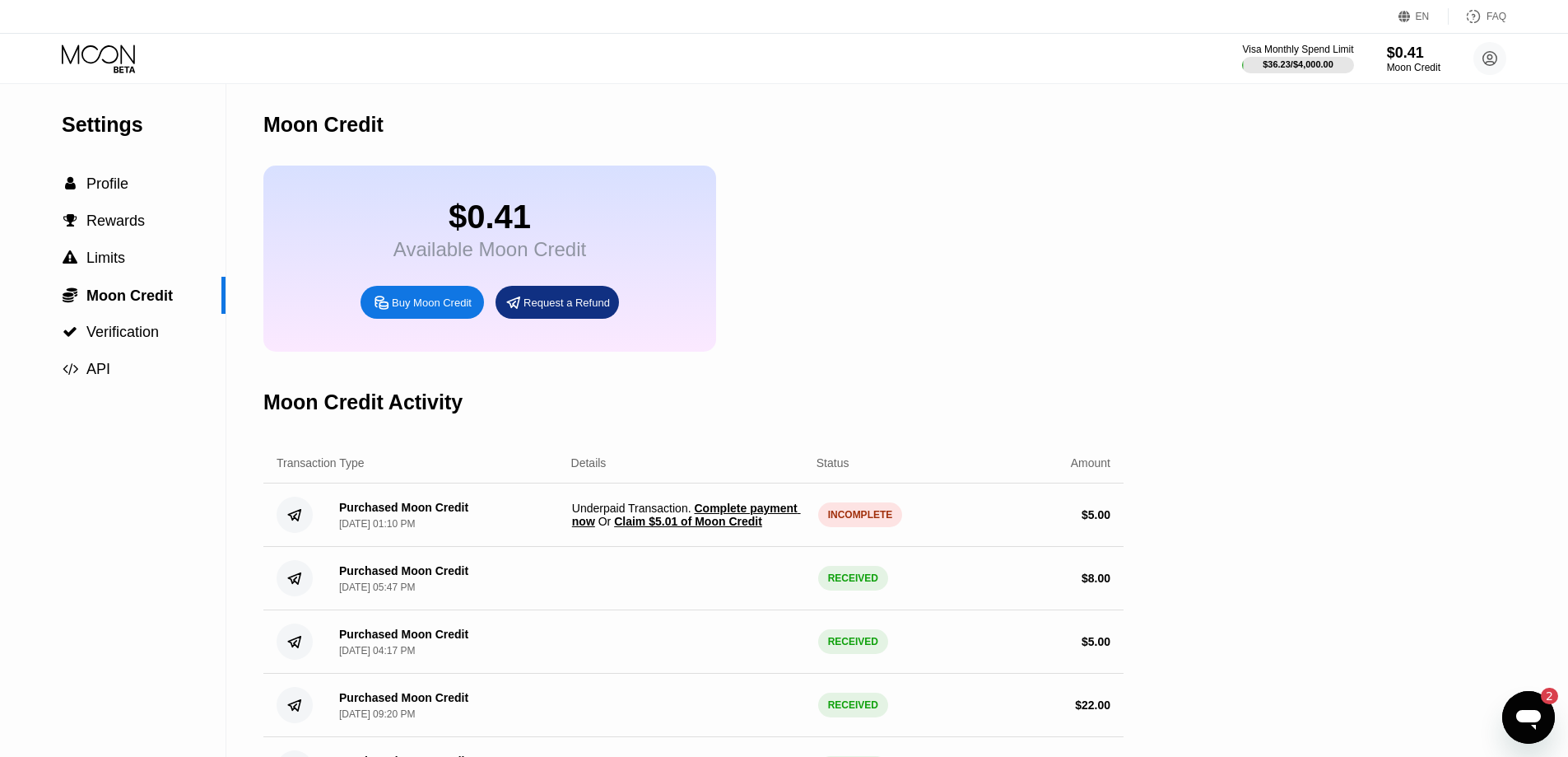
click at [702, 528] on span "Claim $5.01 of Moon Credit" at bounding box center [688, 522] width 148 height 14
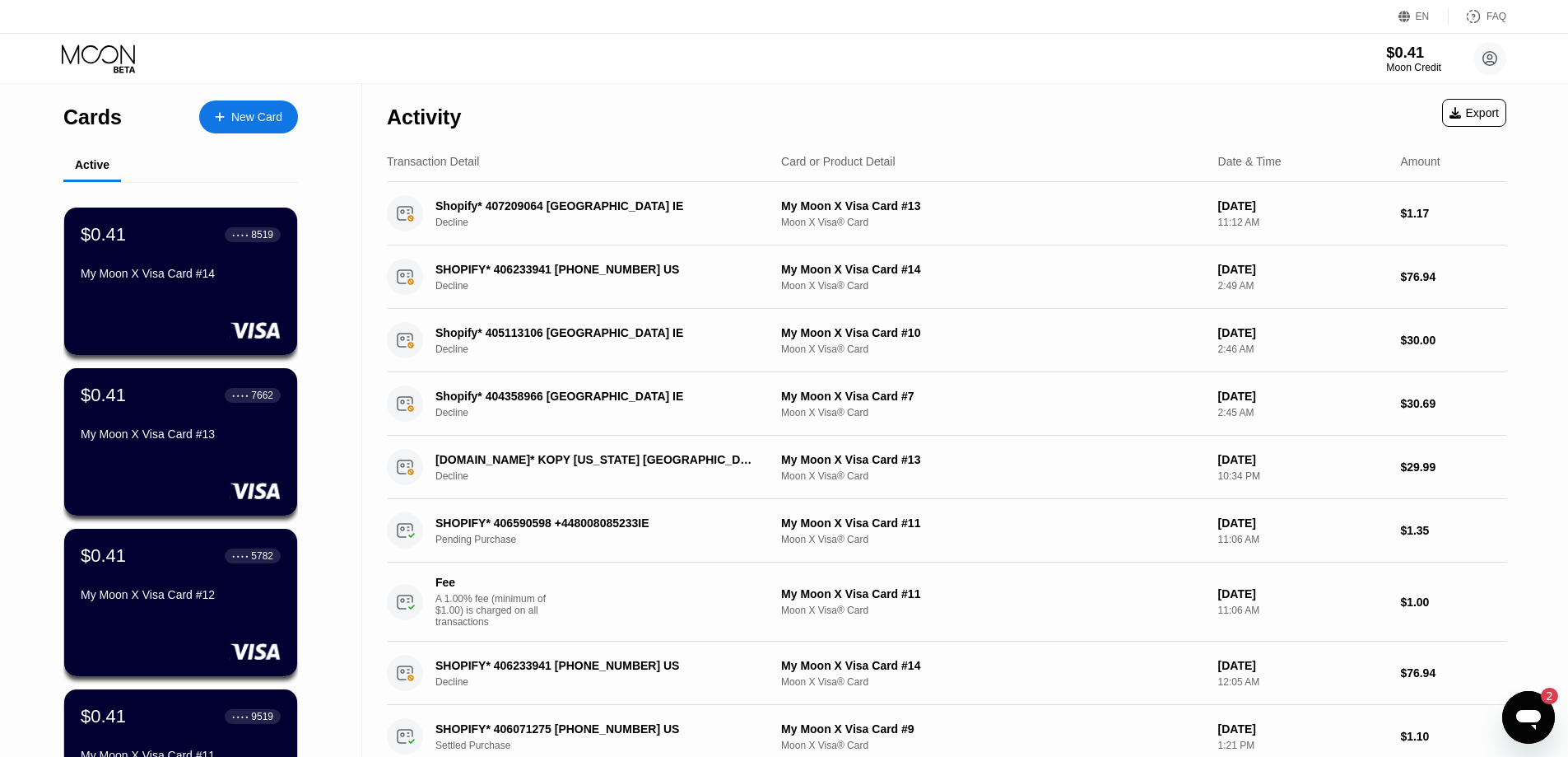
click at [1413, 57] on div "$0.41" at bounding box center [1413, 52] width 55 height 17
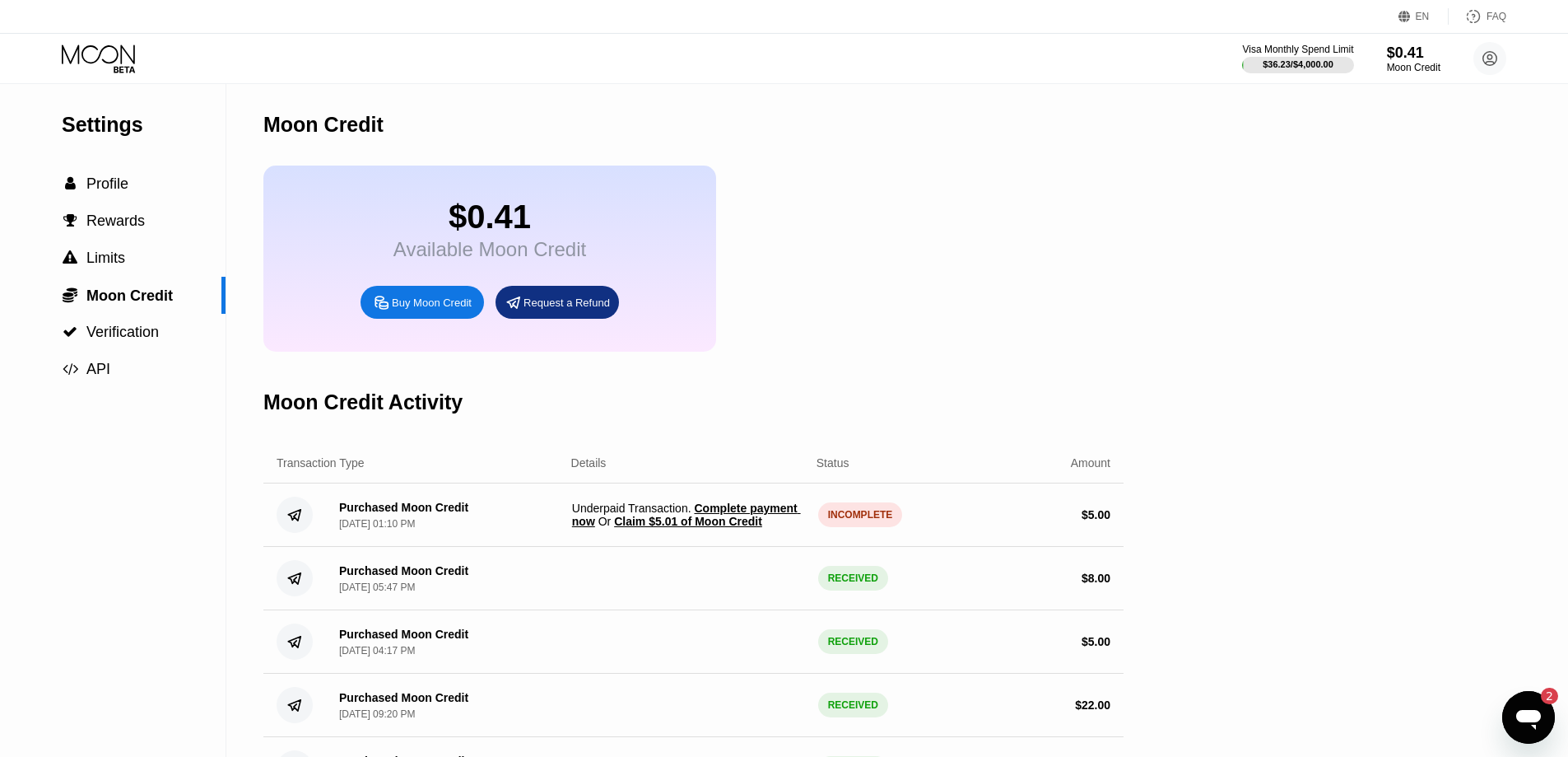
click at [725, 528] on span "Claim $5.01 of Moon Credit" at bounding box center [688, 522] width 148 height 14
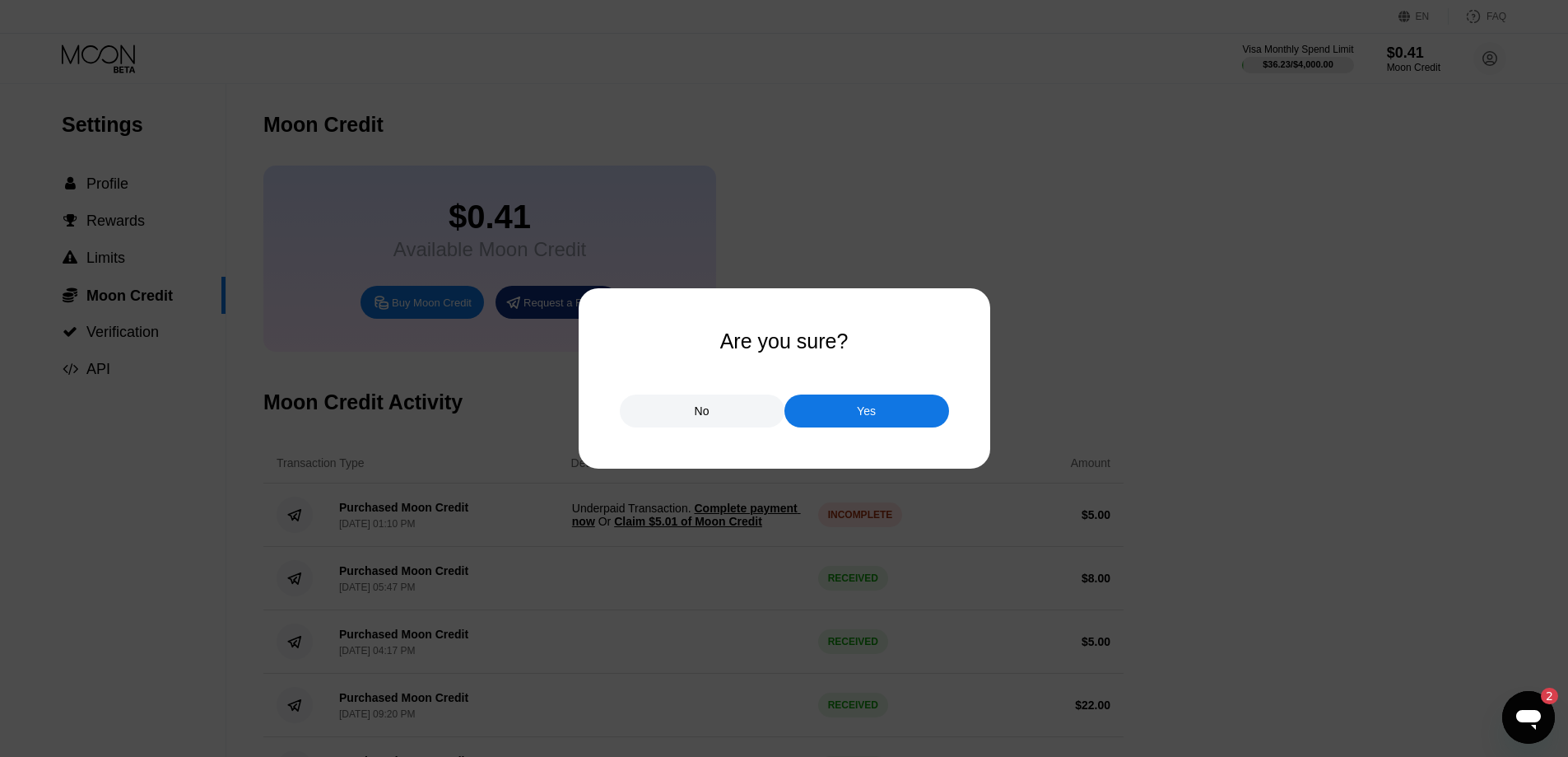
click at [809, 417] on div "Yes" at bounding box center [867, 410] width 165 height 33
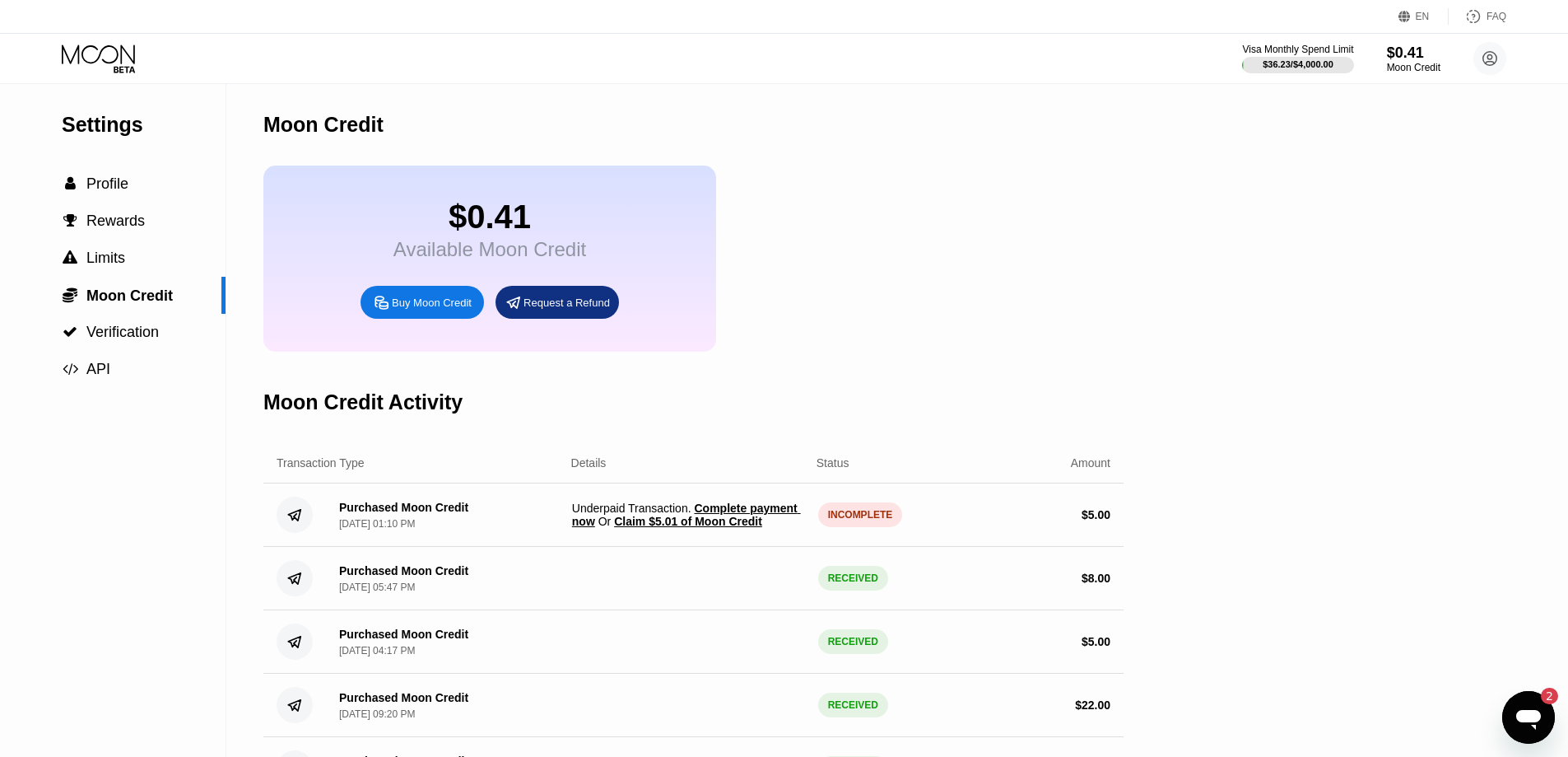
click at [754, 527] on span "Complete payment now" at bounding box center [686, 514] width 228 height 26
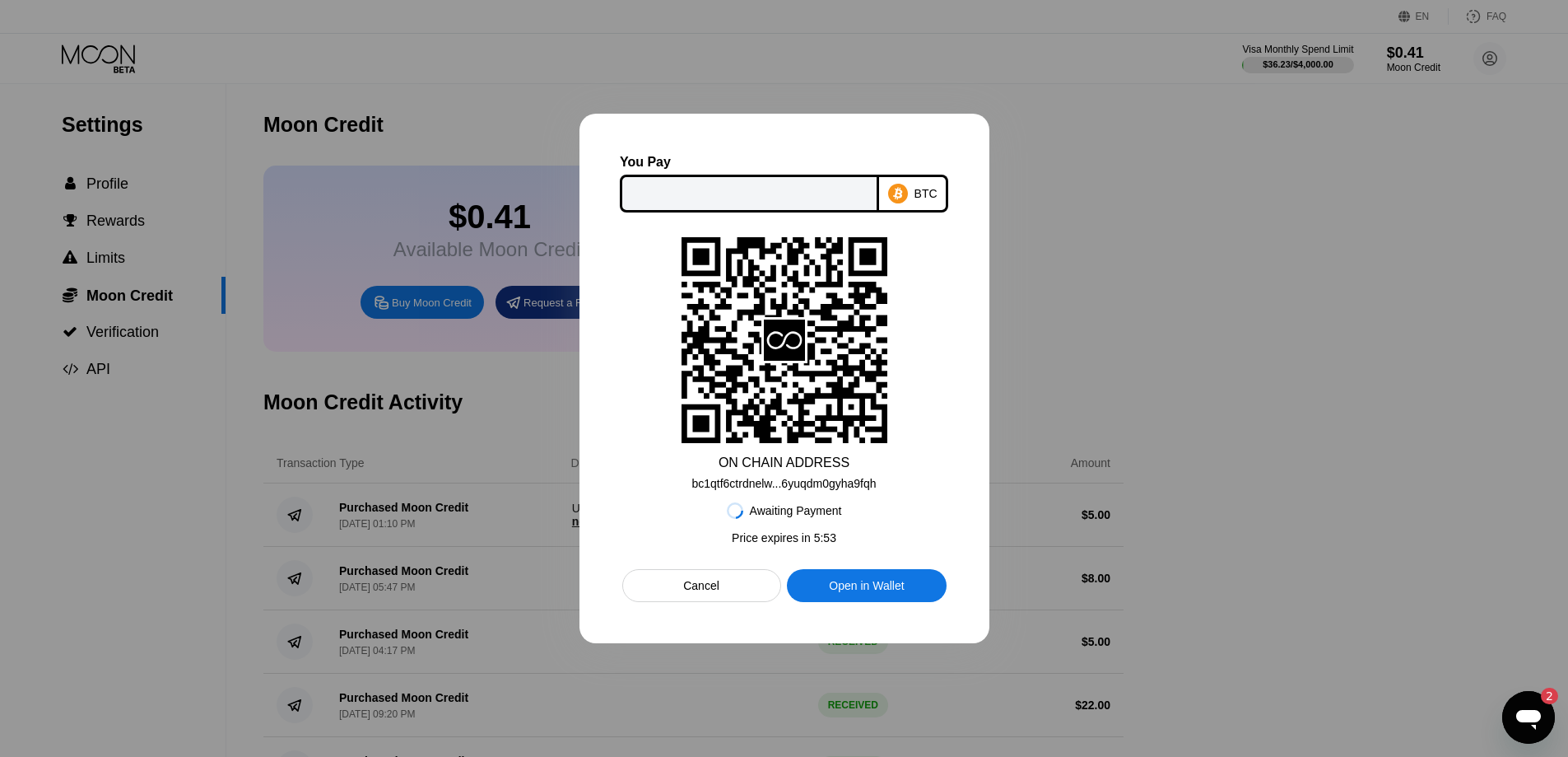
click at [890, 199] on icon at bounding box center [898, 193] width 20 height 20
click at [868, 191] on div at bounding box center [749, 193] width 259 height 38
click at [707, 579] on div "Cancel" at bounding box center [702, 585] width 159 height 33
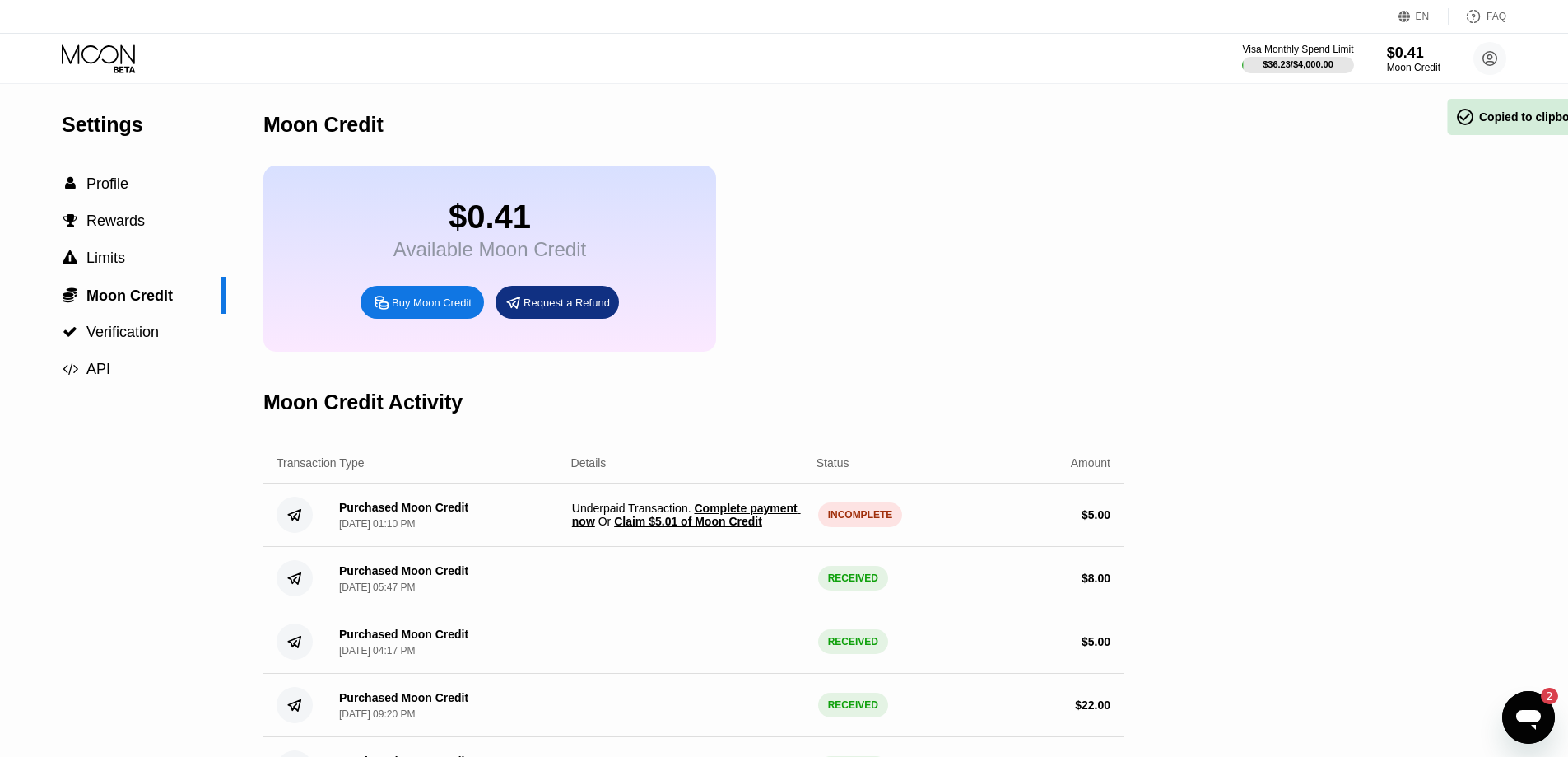
click at [704, 528] on span "Claim $5.01 of Moon Credit" at bounding box center [688, 522] width 148 height 14
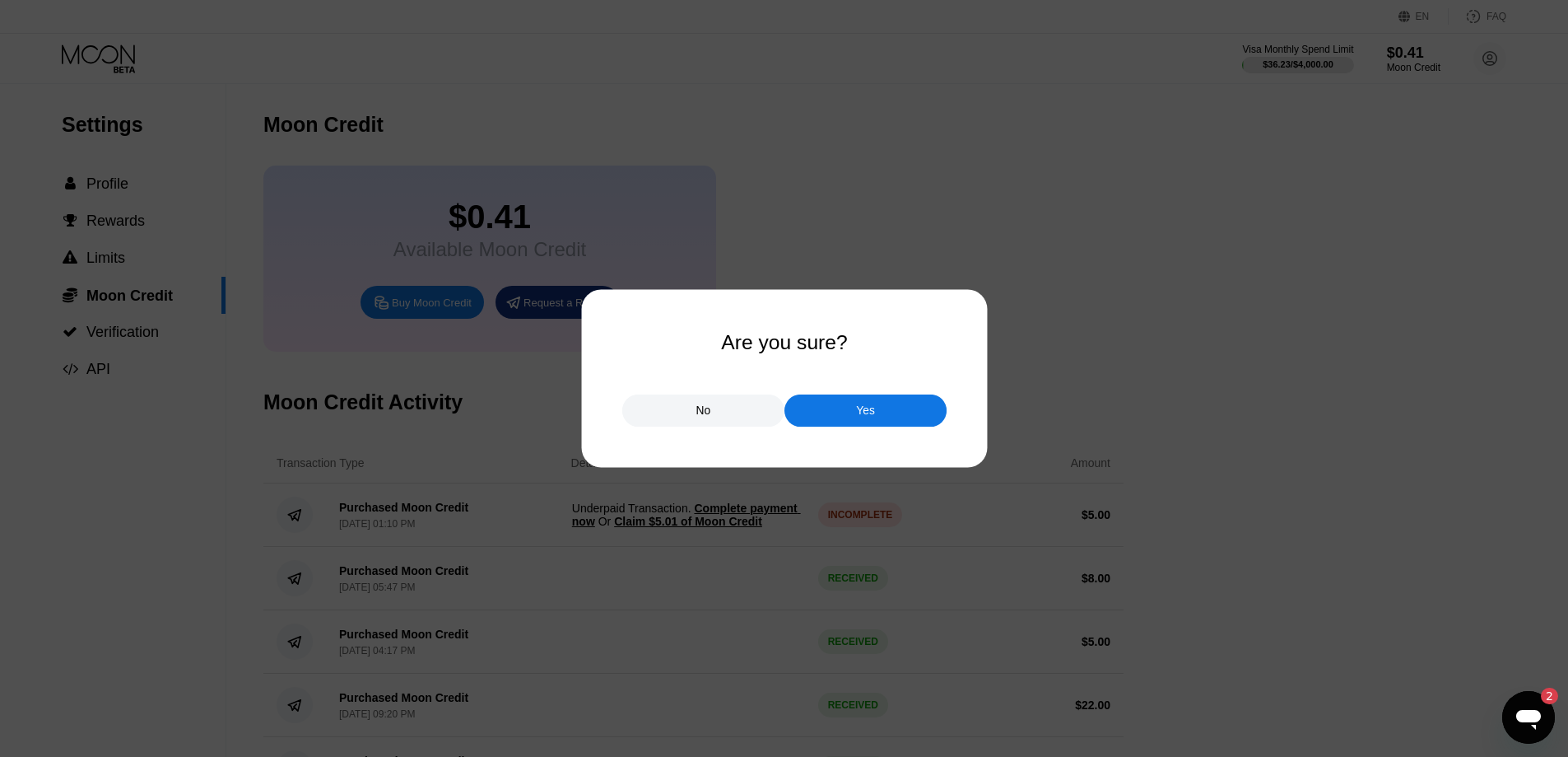
click at [874, 415] on div "Yes" at bounding box center [866, 410] width 19 height 14
